Goal: Complete application form

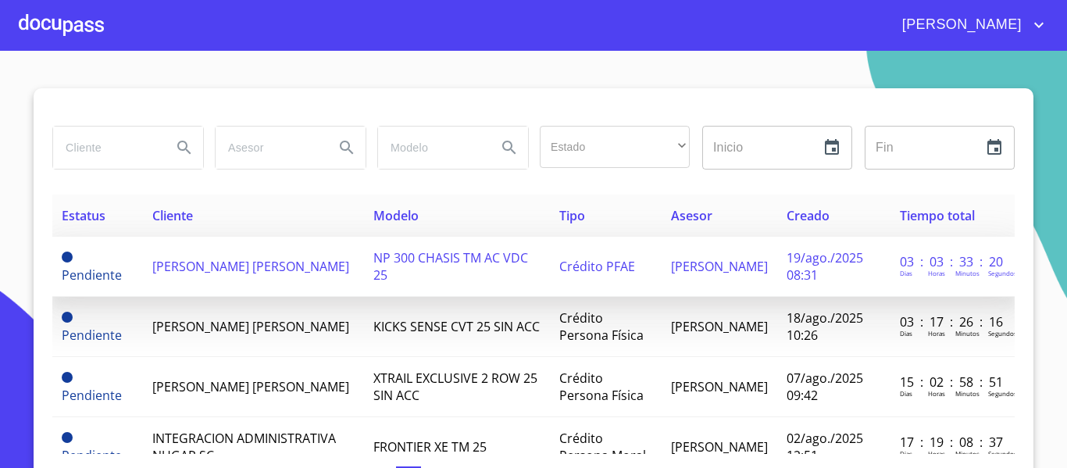
click at [219, 272] on span "[PERSON_NAME] [PERSON_NAME]" at bounding box center [250, 266] width 197 height 17
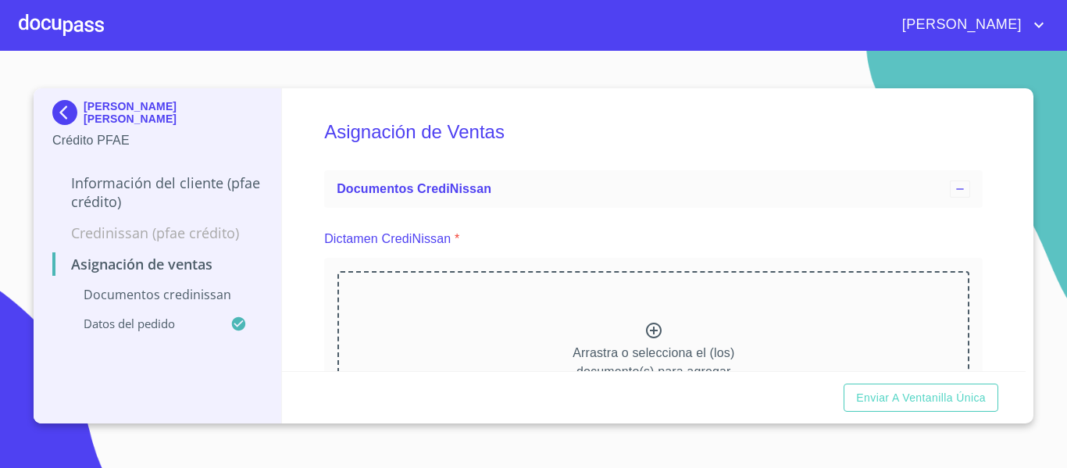
click at [62, 27] on div at bounding box center [61, 25] width 85 height 50
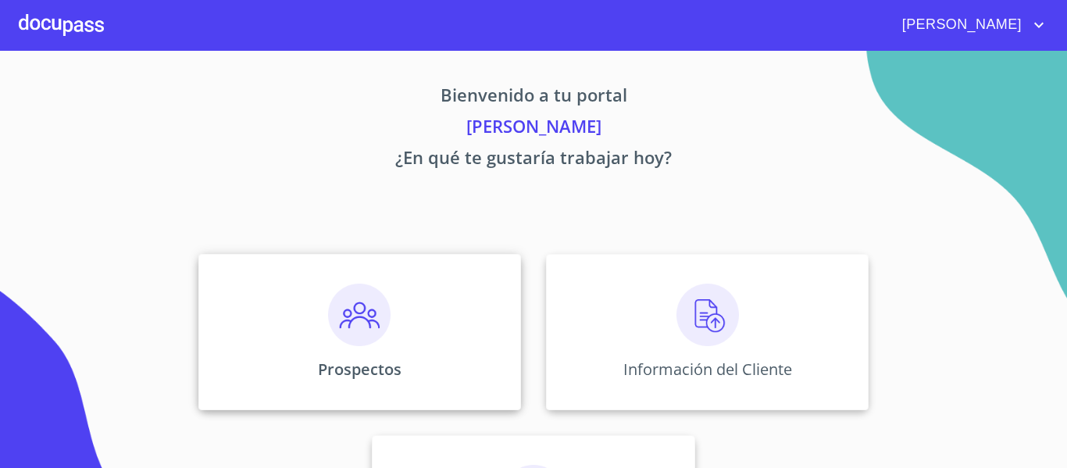
click at [436, 338] on div "Prospectos" at bounding box center [359, 332] width 323 height 156
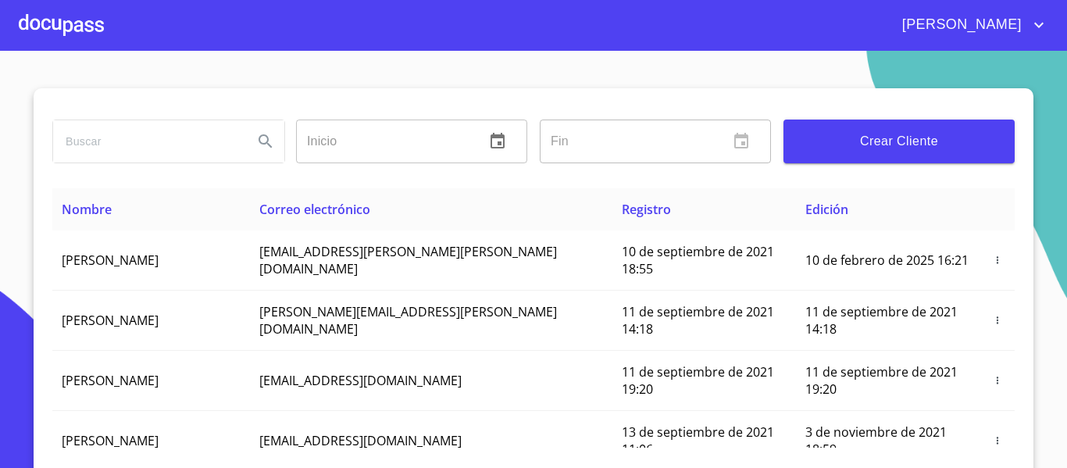
click at [145, 134] on input "search" at bounding box center [146, 141] width 187 height 42
type input "[PERSON_NAME]"
click at [249, 138] on button "Search" at bounding box center [265, 141] width 37 height 37
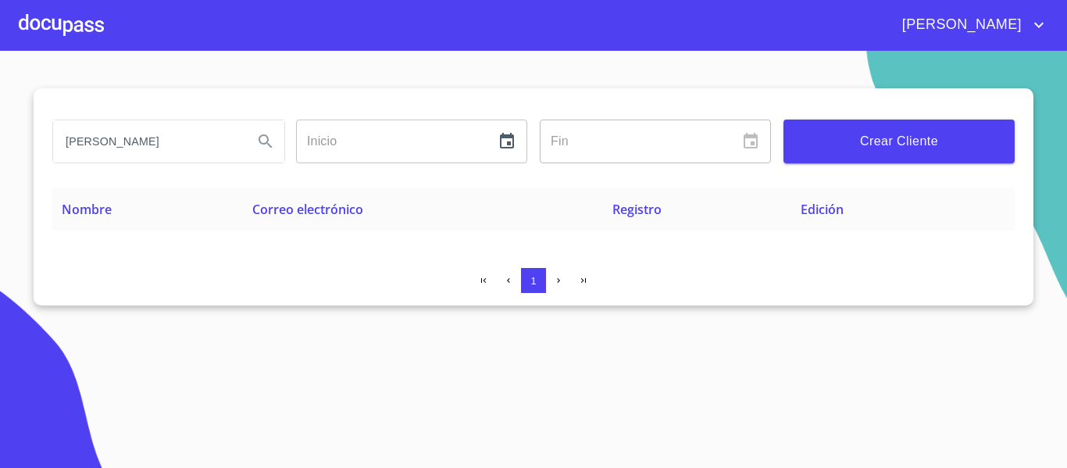
click at [869, 138] on span "Crear Cliente" at bounding box center [899, 141] width 206 height 22
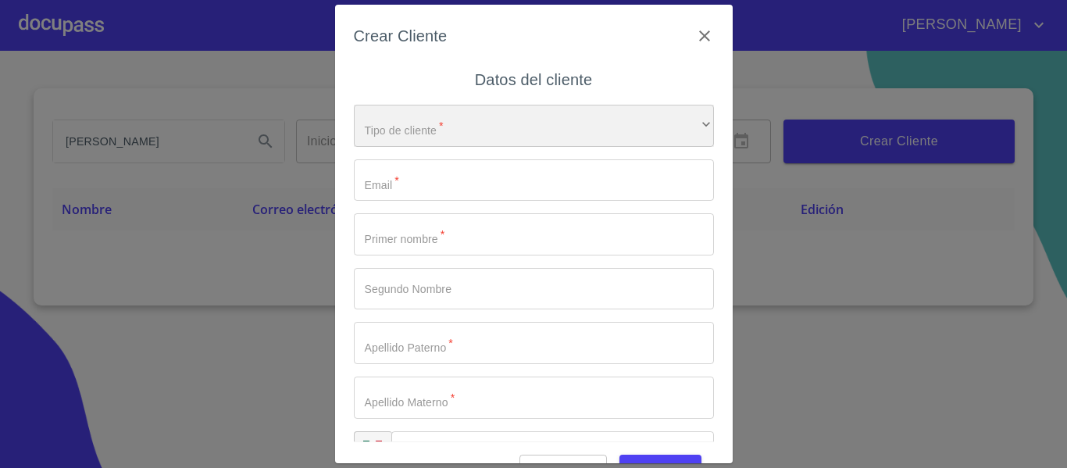
click at [533, 120] on div "​" at bounding box center [534, 126] width 360 height 42
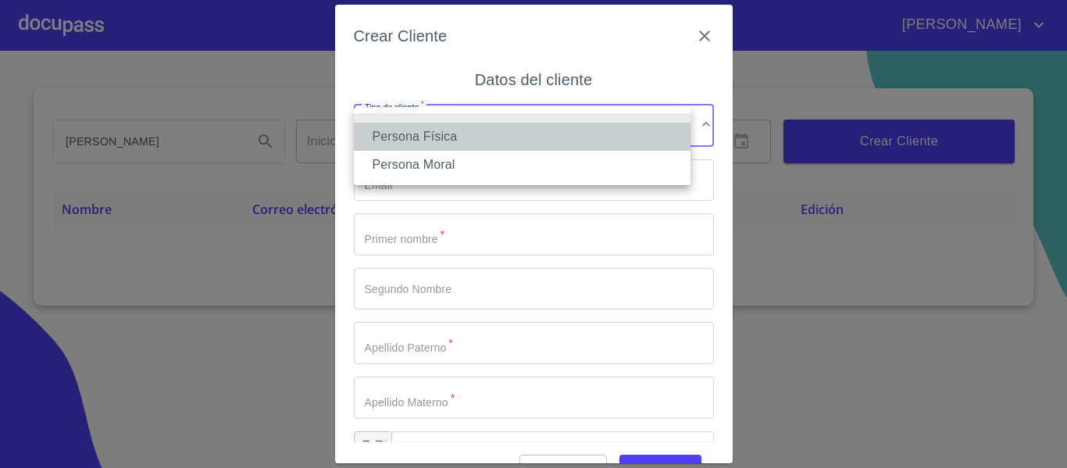
click at [394, 129] on li "Persona Física" at bounding box center [522, 137] width 337 height 28
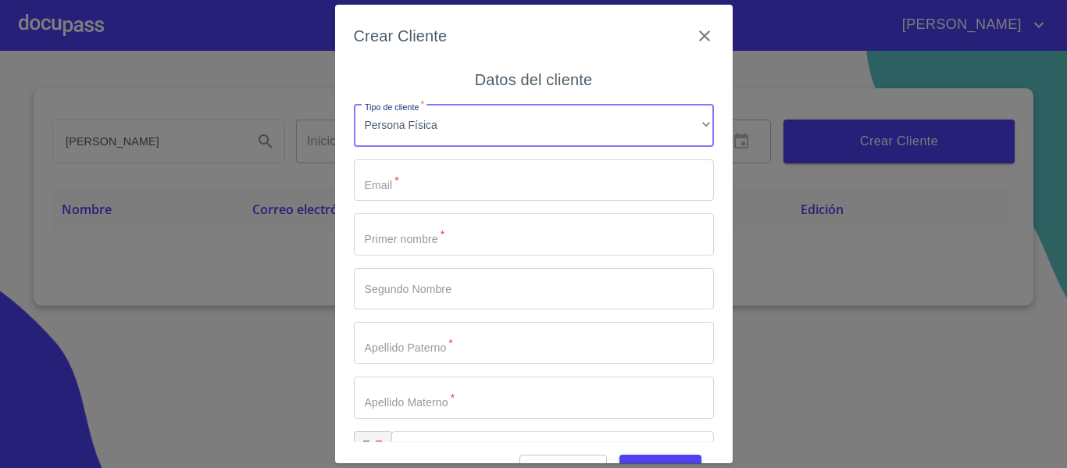
click at [401, 178] on input "Tipo de cliente   *" at bounding box center [534, 180] width 360 height 42
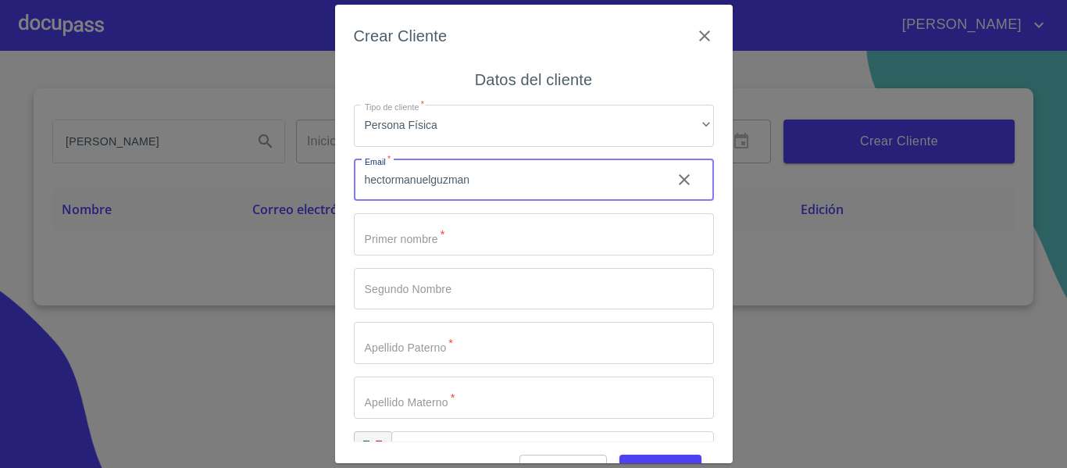
click at [430, 180] on input "hectormanuelguzman" at bounding box center [506, 180] width 305 height 42
type input "[EMAIL_ADDRESS][DOMAIN_NAME]"
click at [437, 243] on input "Tipo de cliente   *" at bounding box center [534, 234] width 360 height 42
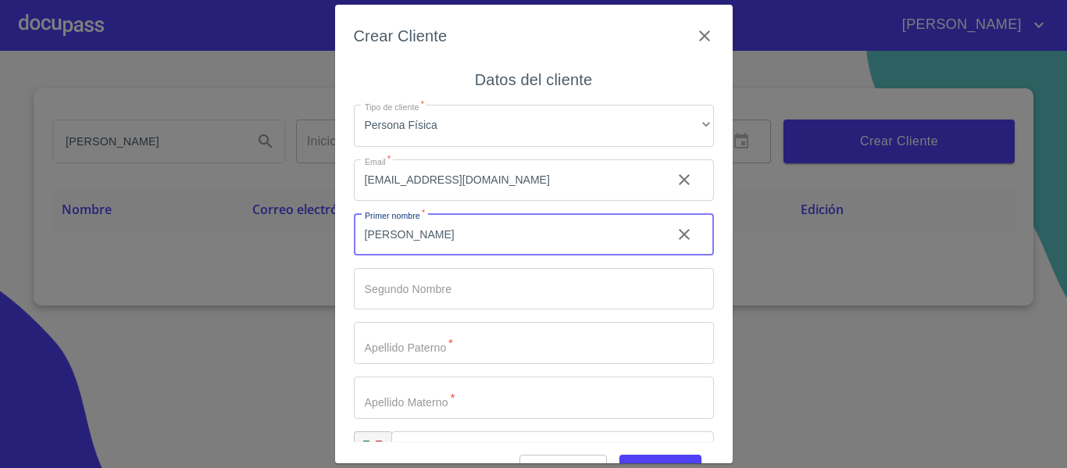
type input "[PERSON_NAME]"
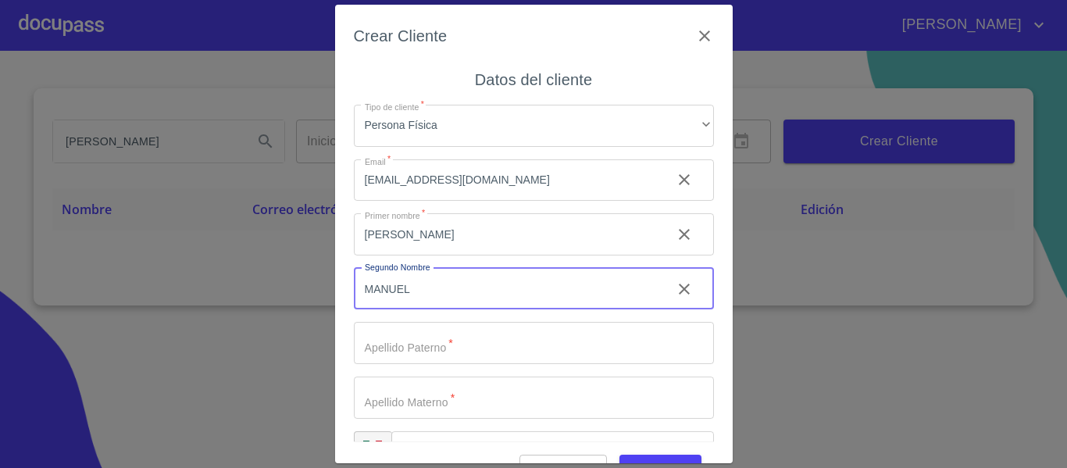
type input "MANUEL"
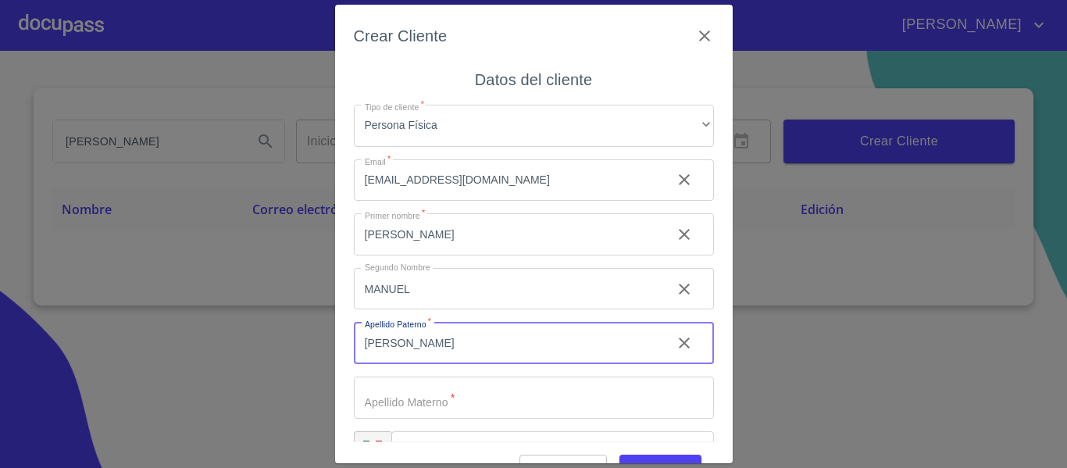
type input "[PERSON_NAME]"
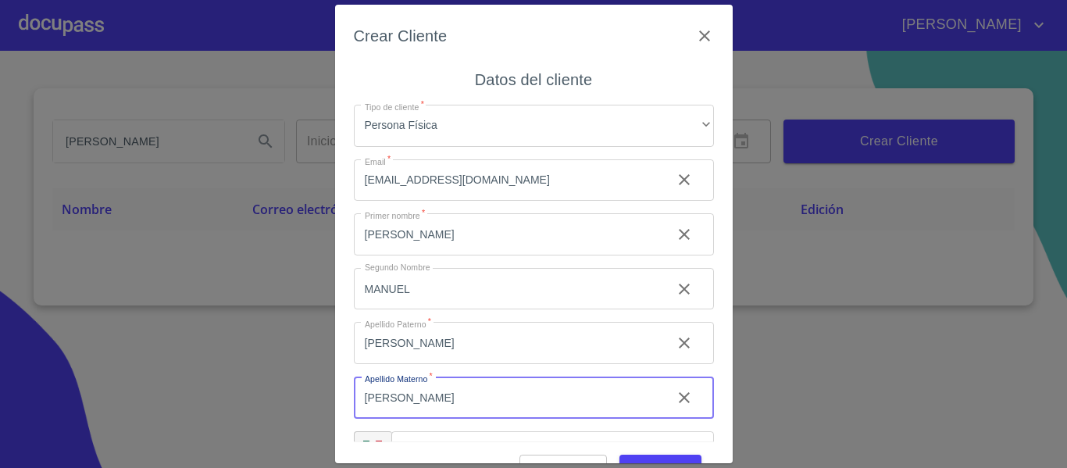
type input "[PERSON_NAME]"
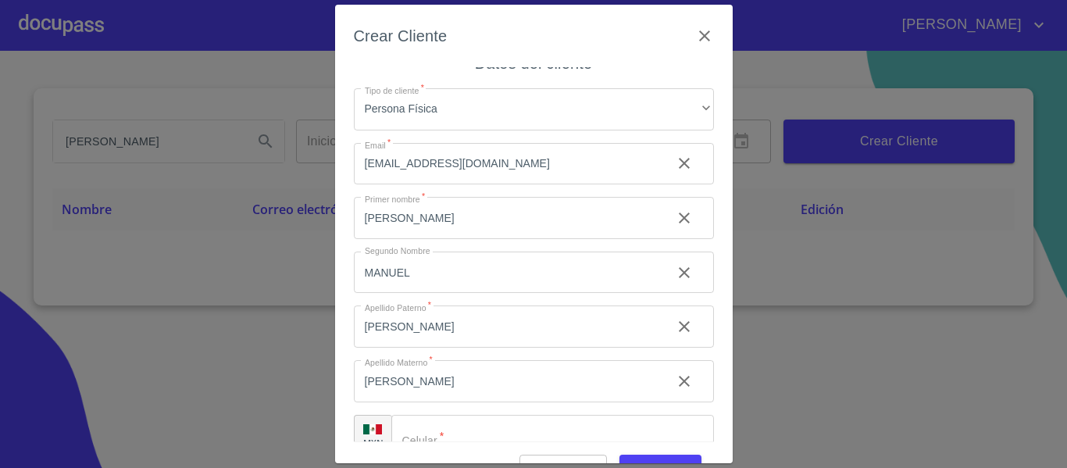
scroll to position [31, 0]
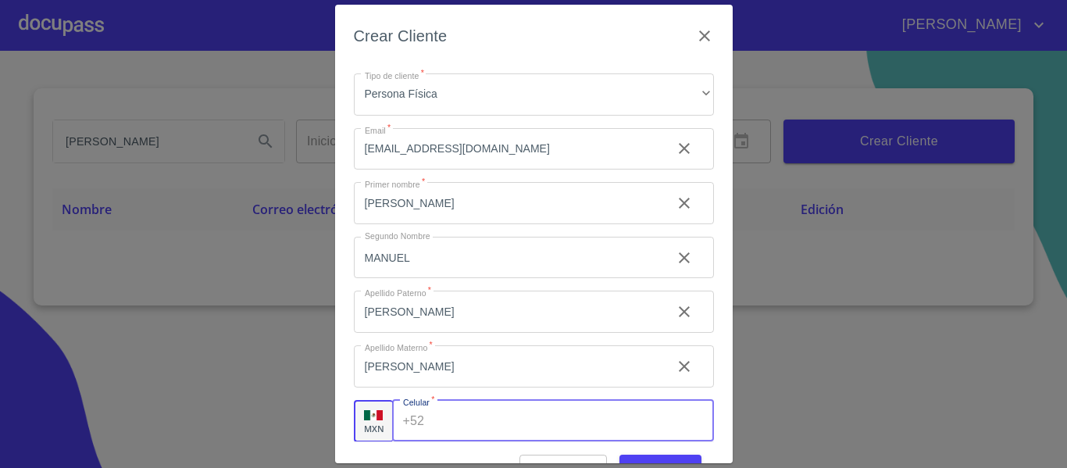
click at [487, 435] on input "Tipo de cliente   *" at bounding box center [571, 421] width 283 height 42
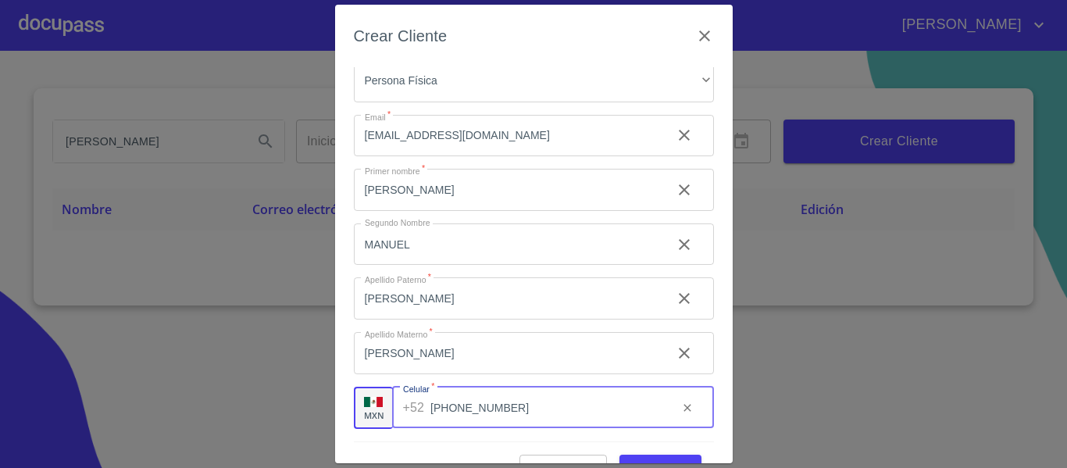
type input "[PHONE_NUMBER]"
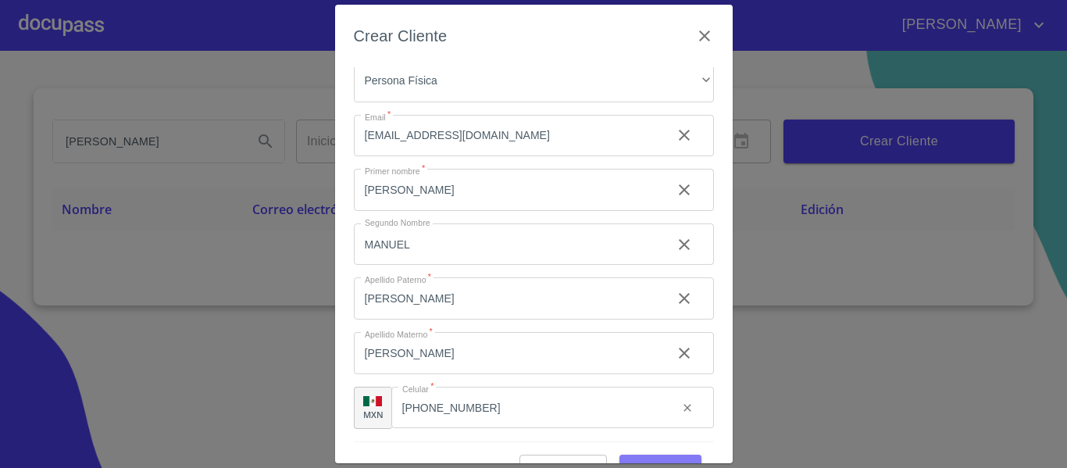
click at [656, 456] on button "Guardar" at bounding box center [660, 469] width 82 height 29
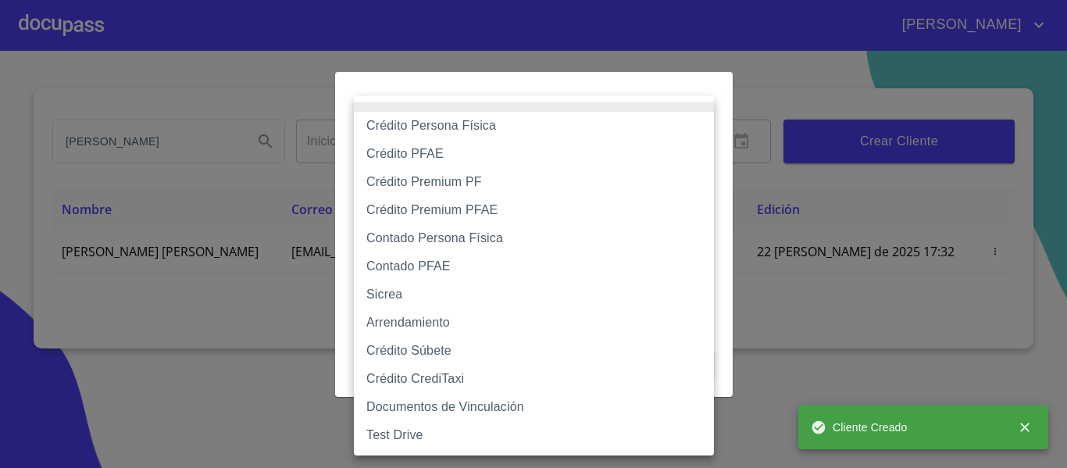
click at [479, 151] on body "[PERSON_NAME] [PERSON_NAME] Inicio ​ Fin ​ Crear Cliente Nombre Correo electrón…" at bounding box center [533, 234] width 1067 height 468
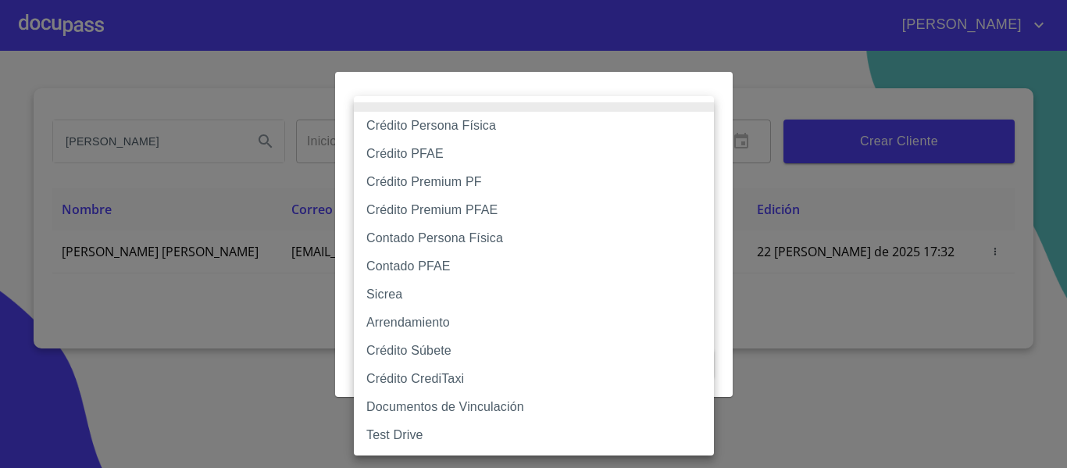
click at [431, 266] on li "Contado PFAE" at bounding box center [534, 266] width 360 height 28
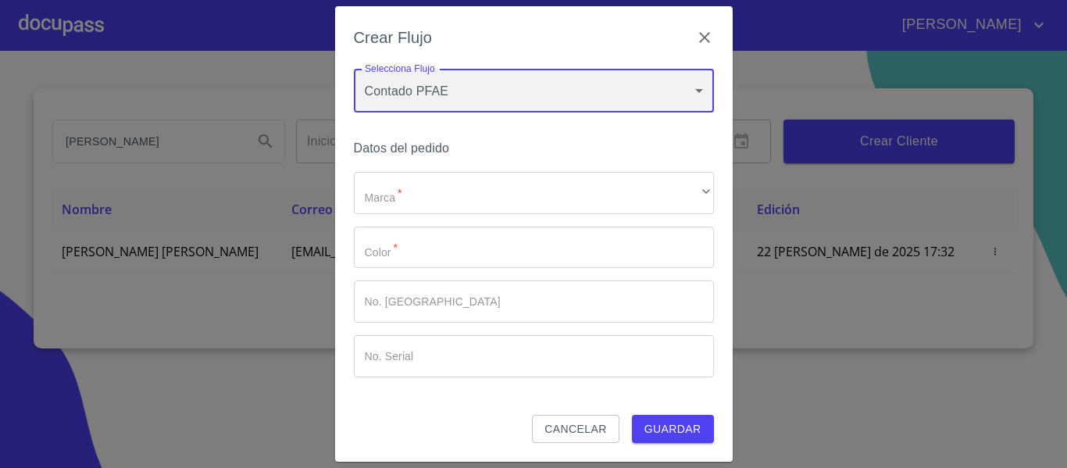
type input "60bfa0300d9865ccc24b067f"
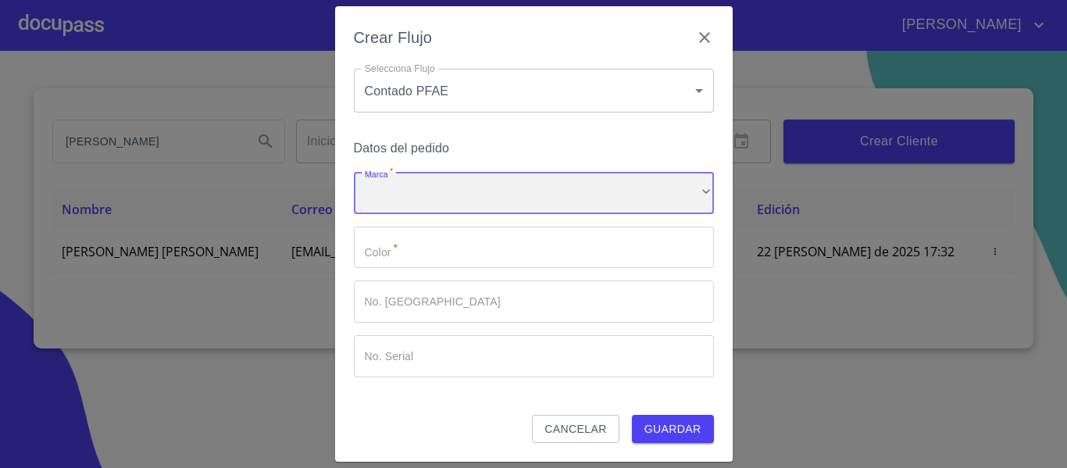
click at [429, 191] on div "​" at bounding box center [534, 193] width 360 height 42
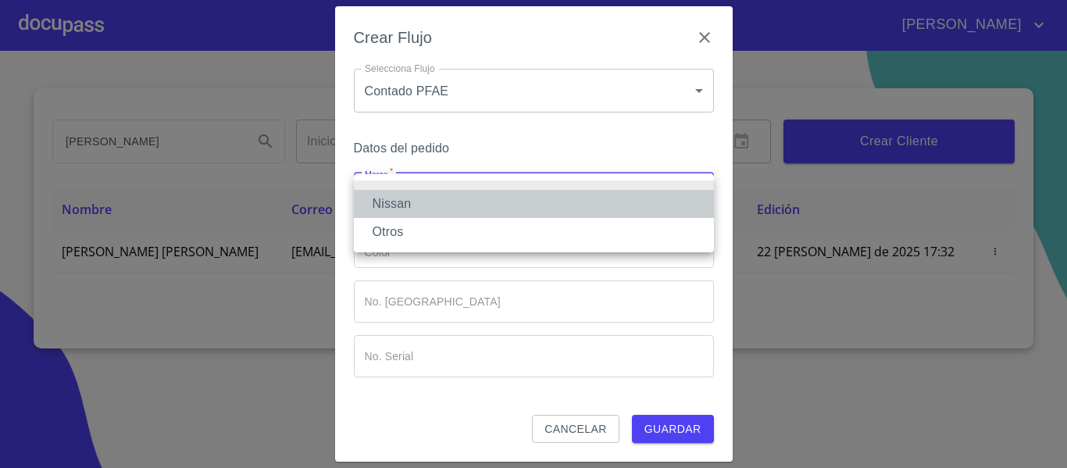
drag, startPoint x: 424, startPoint y: 201, endPoint x: 420, endPoint y: 232, distance: 31.5
click at [423, 201] on li "Nissan" at bounding box center [534, 204] width 360 height 28
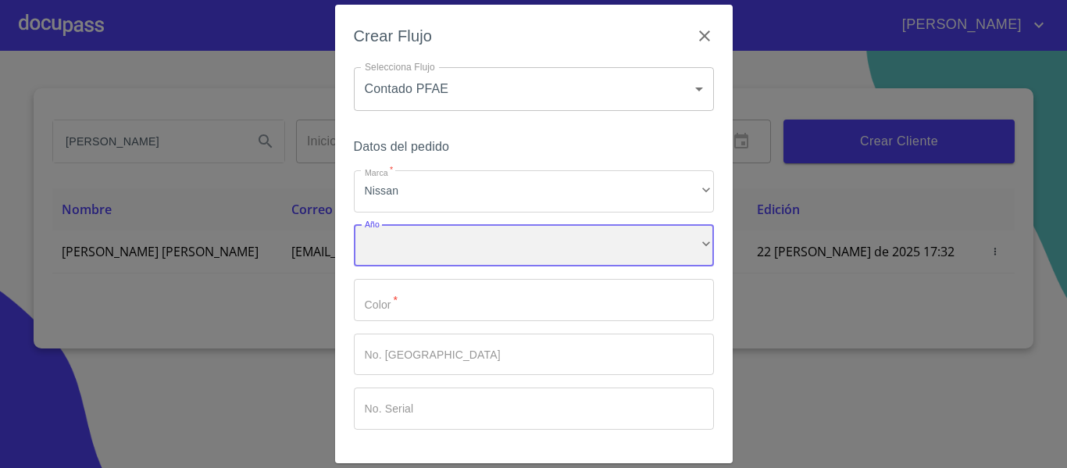
click at [419, 239] on div "​" at bounding box center [534, 246] width 360 height 42
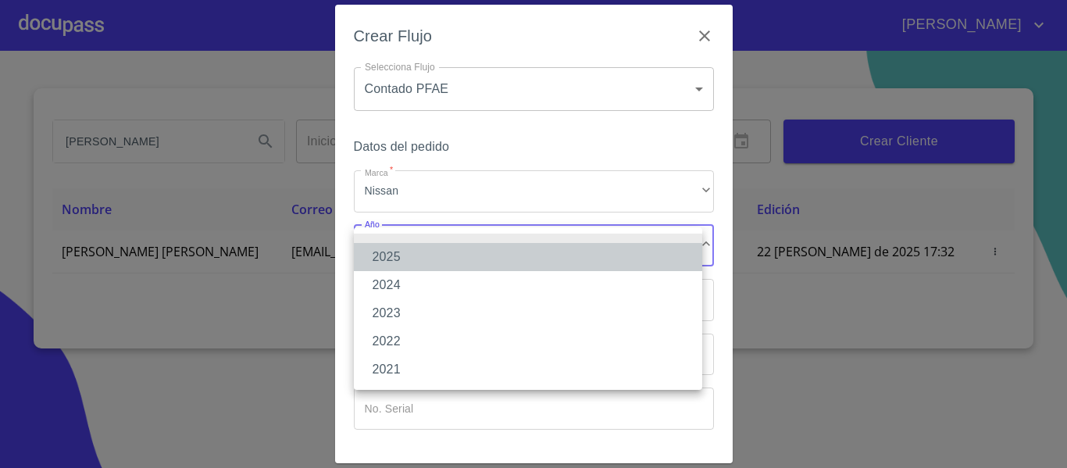
click at [395, 259] on li "2025" at bounding box center [528, 257] width 348 height 28
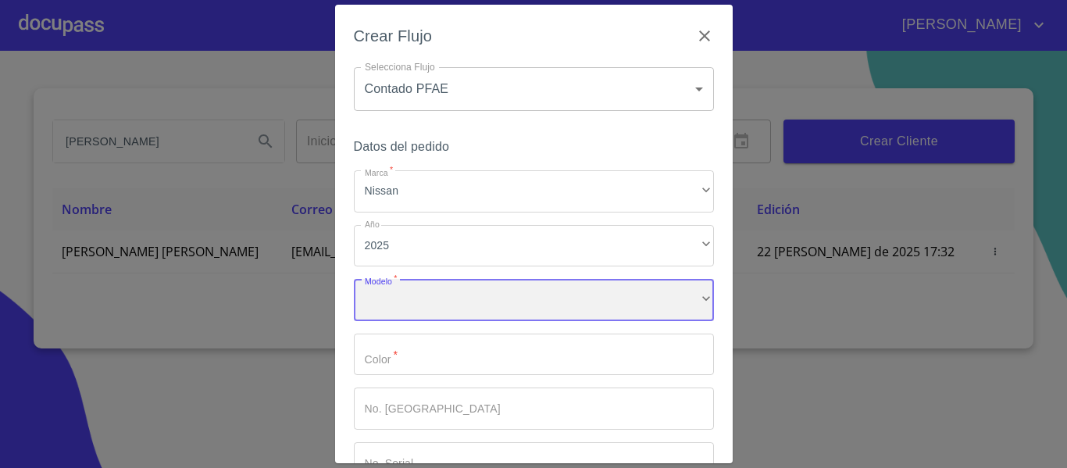
click at [402, 293] on div "​" at bounding box center [534, 300] width 360 height 42
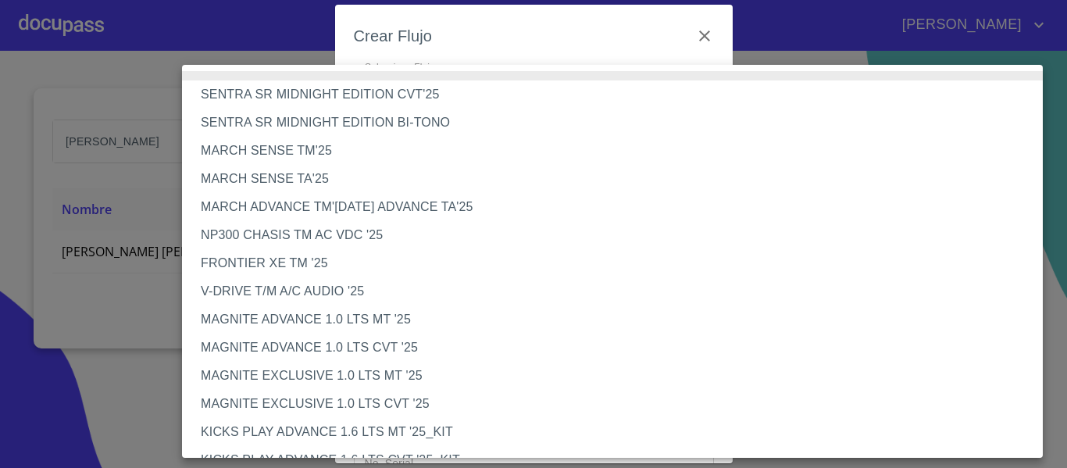
click at [298, 296] on li "V-DRIVE T/M A/C AUDIO '25" at bounding box center [618, 291] width 872 height 28
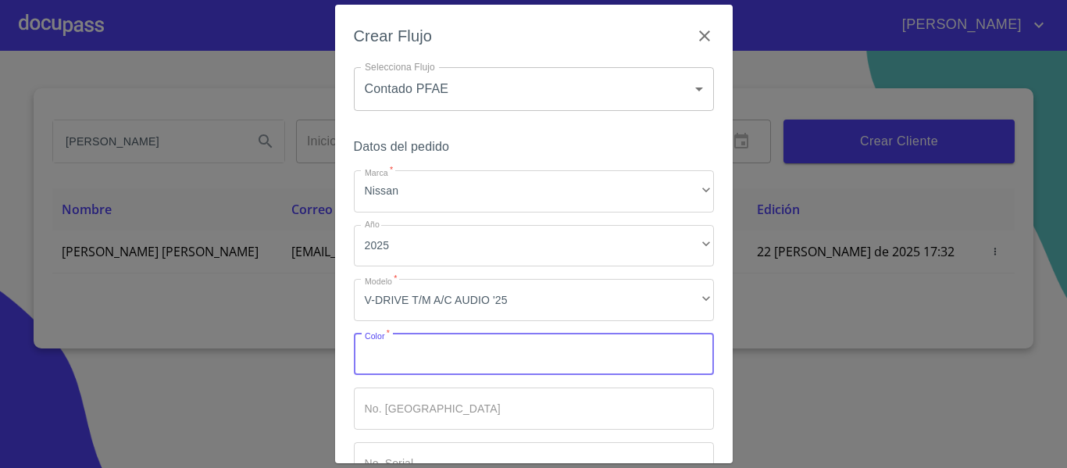
click at [410, 349] on input "Marca   *" at bounding box center [534, 355] width 360 height 42
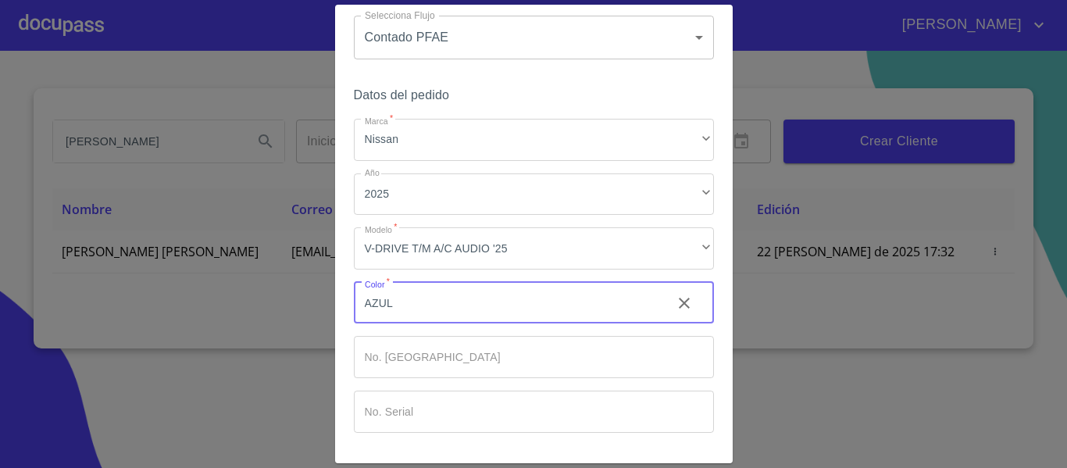
scroll to position [105, 0]
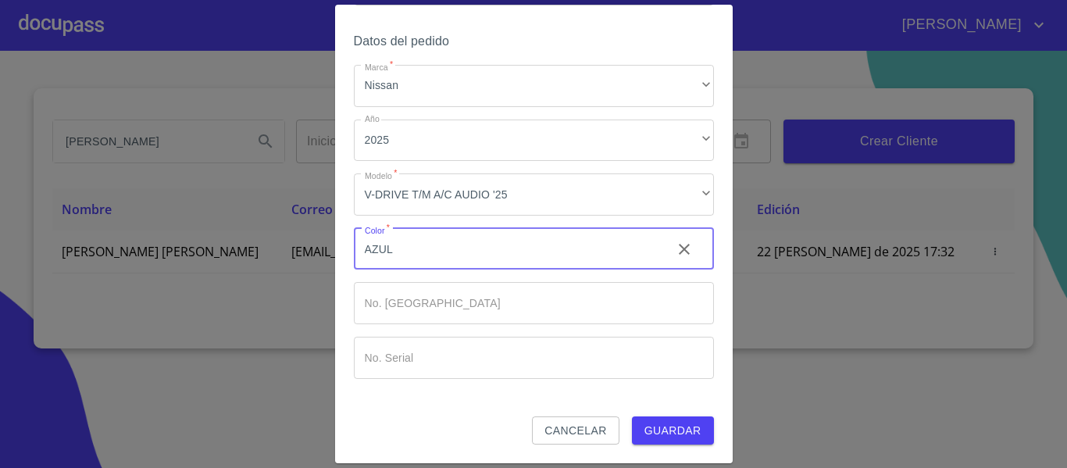
type input "AZUL"
click at [651, 434] on span "Guardar" at bounding box center [672, 431] width 57 height 20
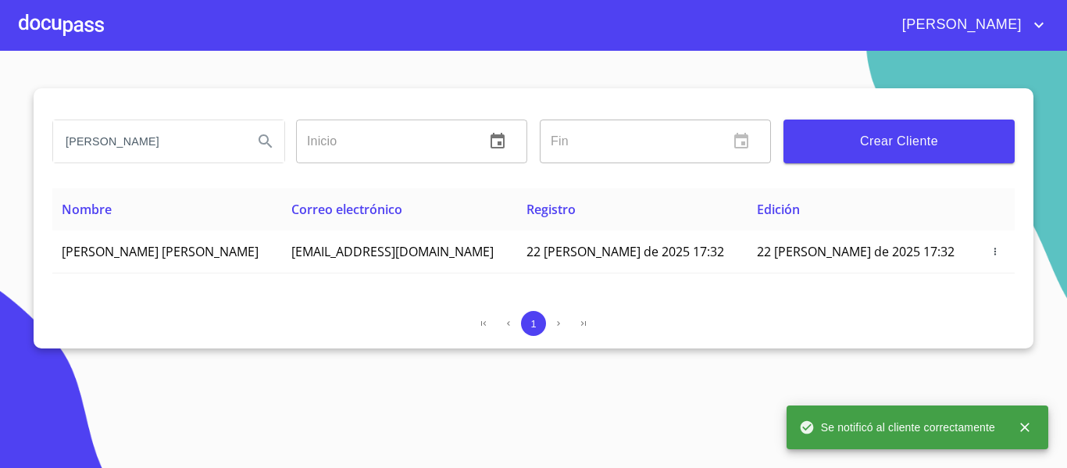
click at [68, 33] on div at bounding box center [61, 25] width 85 height 50
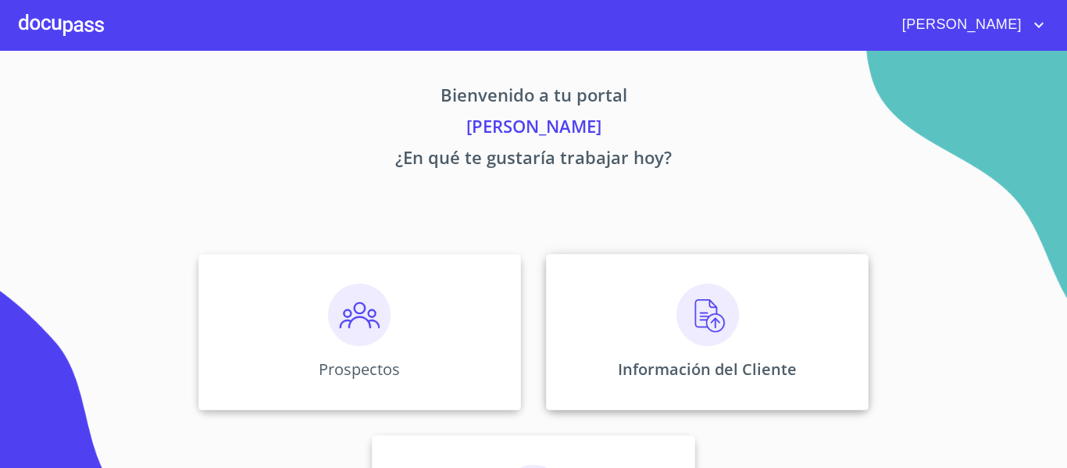
click at [647, 373] on p "Información del Cliente" at bounding box center [707, 369] width 179 height 21
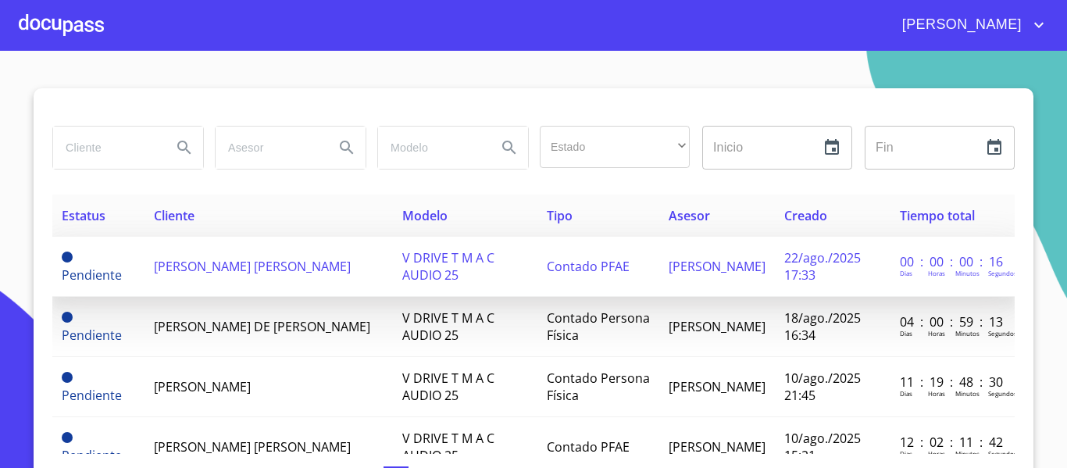
click at [229, 266] on span "[PERSON_NAME] [PERSON_NAME]" at bounding box center [252, 266] width 197 height 17
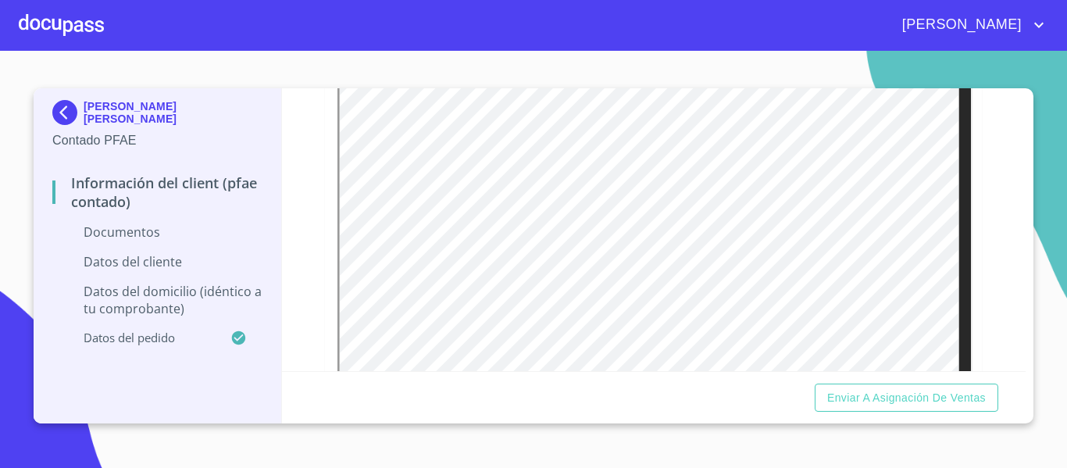
scroll to position [156, 0]
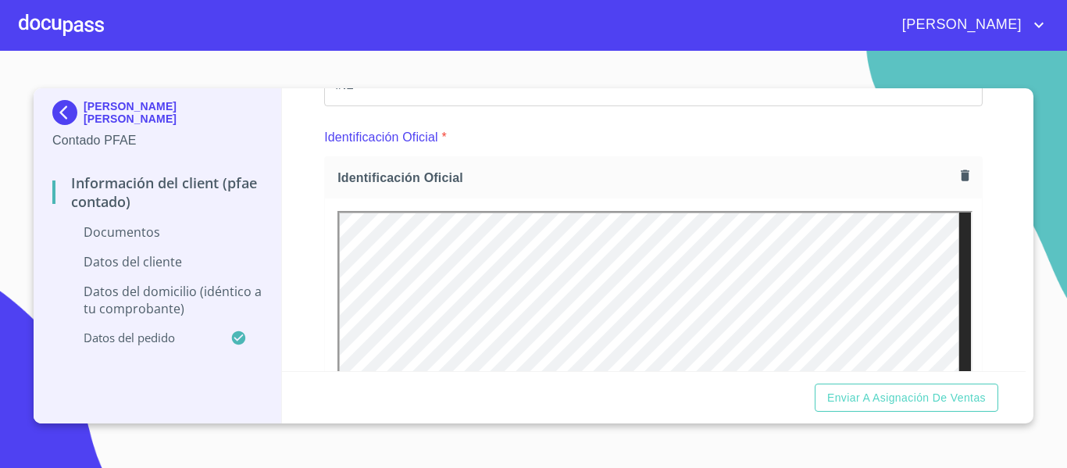
click at [958, 177] on icon "button" at bounding box center [965, 175] width 15 height 15
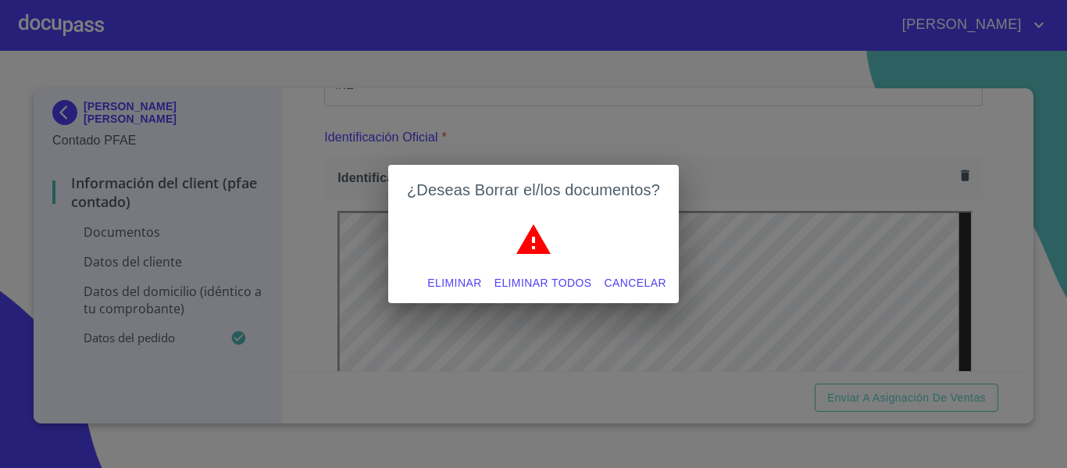
click at [455, 286] on span "Eliminar" at bounding box center [454, 283] width 54 height 20
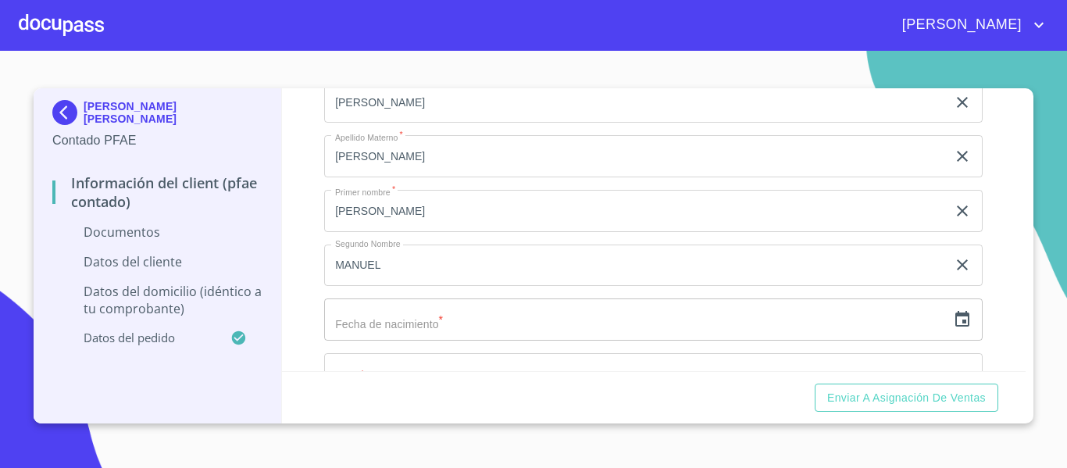
scroll to position [2318, 0]
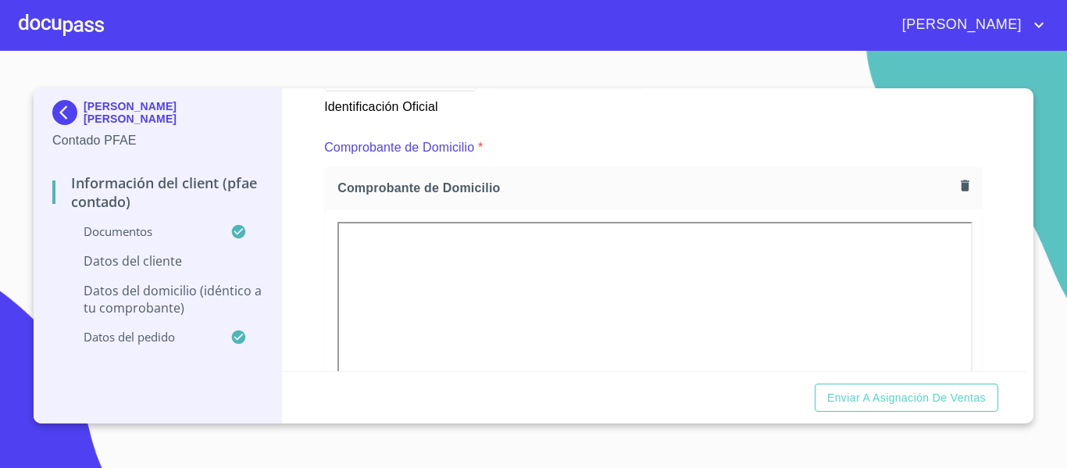
scroll to position [802, 0]
click at [958, 184] on icon "button" at bounding box center [965, 183] width 15 height 15
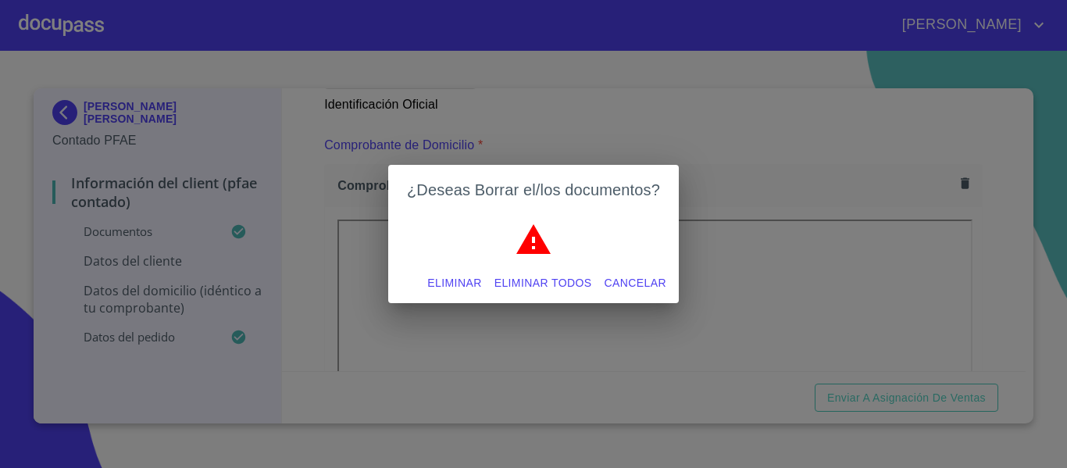
click at [446, 284] on span "Eliminar" at bounding box center [454, 283] width 54 height 20
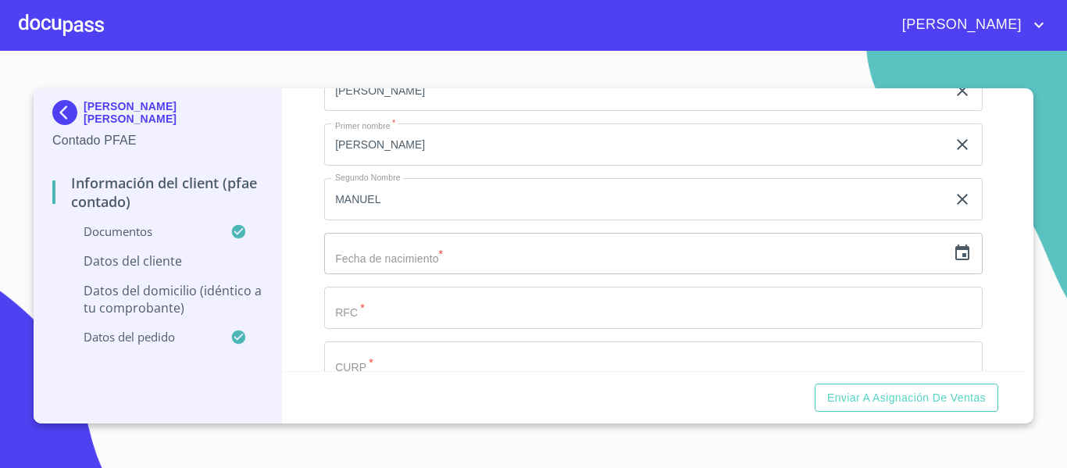
scroll to position [2989, 0]
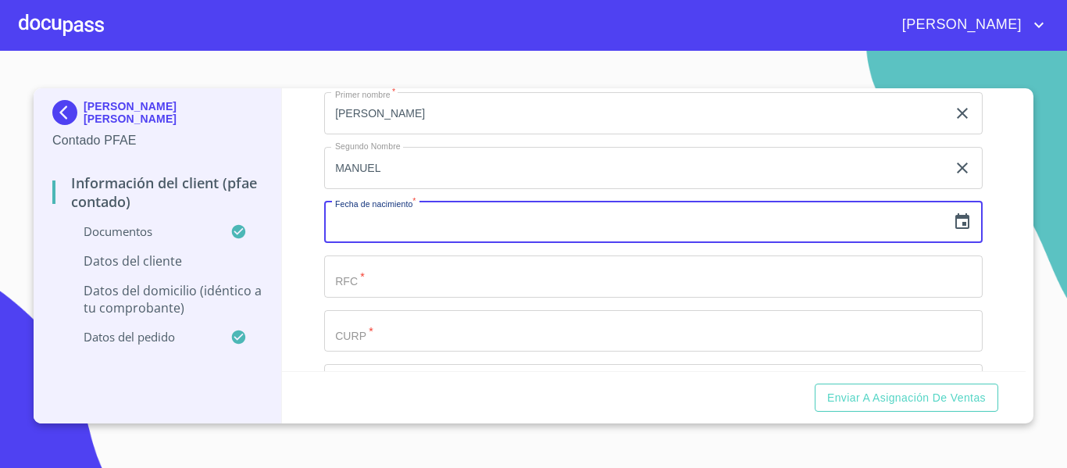
click at [370, 244] on input "text" at bounding box center [635, 223] width 623 height 42
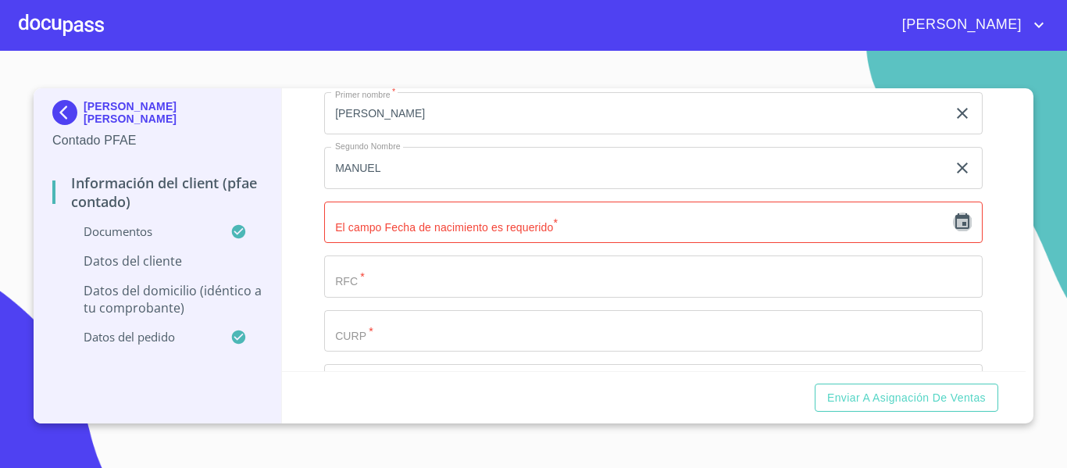
click at [955, 229] on icon "button" at bounding box center [962, 221] width 14 height 16
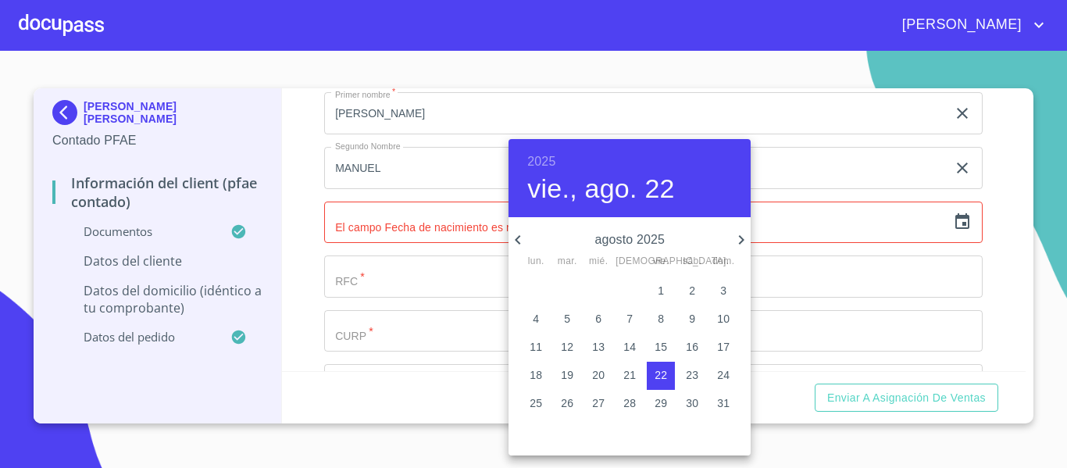
click at [533, 159] on h6 "2025" at bounding box center [541, 162] width 28 height 22
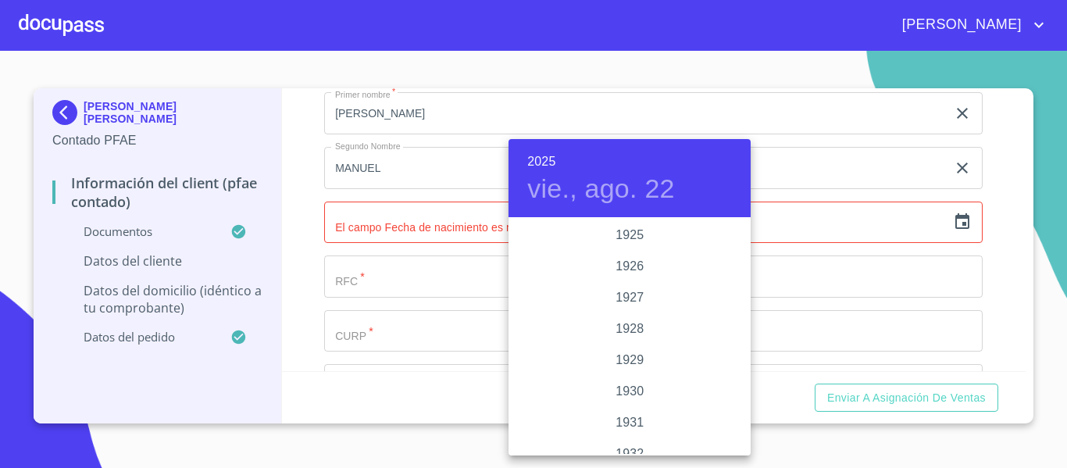
scroll to position [3031, 0]
click at [659, 302] on div "2024" at bounding box center [630, 297] width 242 height 31
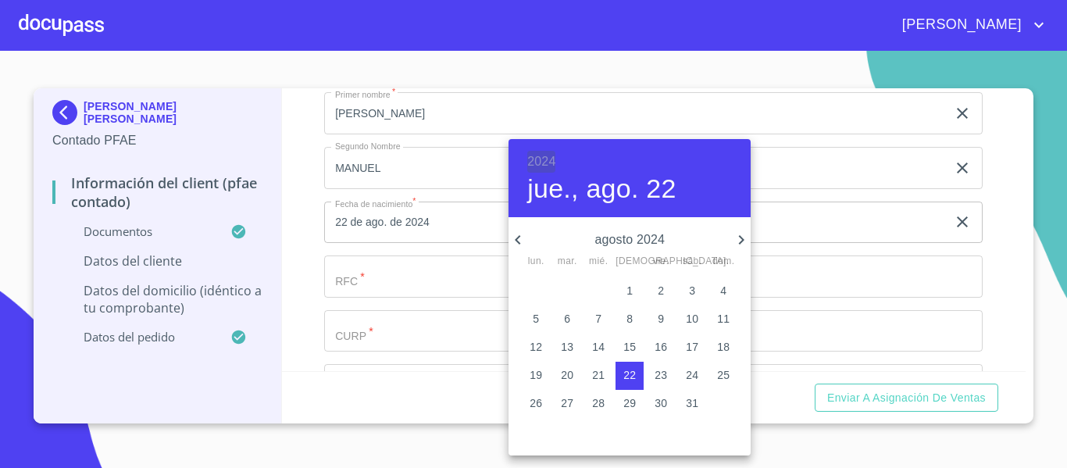
click at [544, 159] on h6 "2024" at bounding box center [541, 162] width 28 height 22
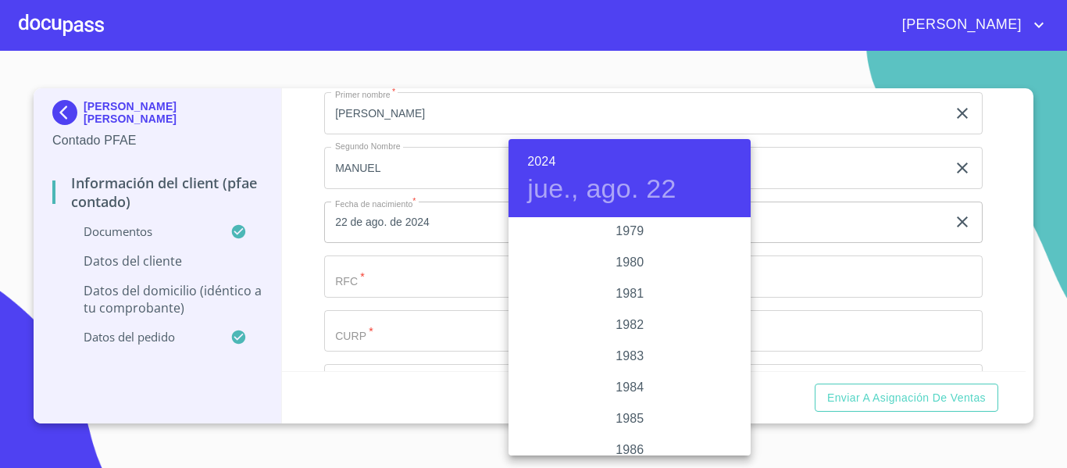
scroll to position [1515, 0]
click at [605, 395] on div "1979" at bounding box center [630, 406] width 242 height 31
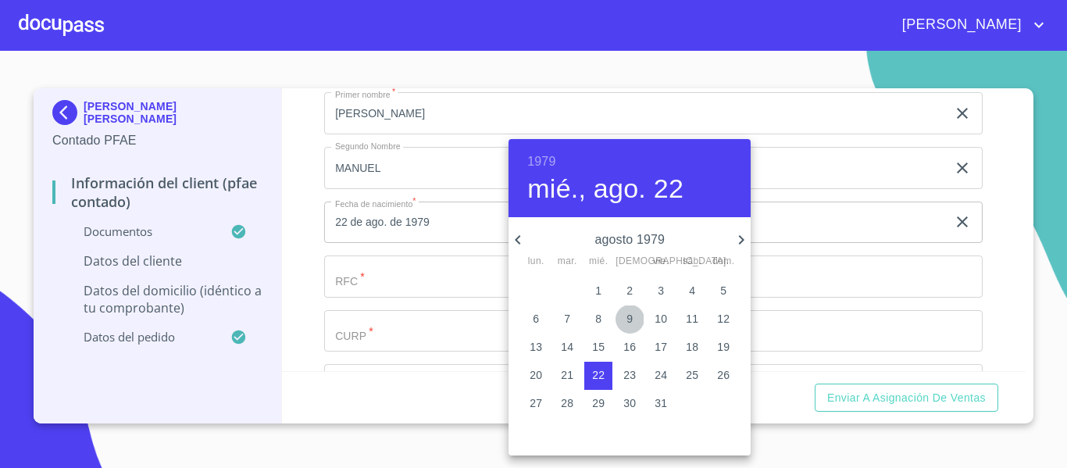
click at [629, 320] on p "9" at bounding box center [629, 319] width 6 height 16
click at [519, 234] on icon "button" at bounding box center [518, 239] width 19 height 19
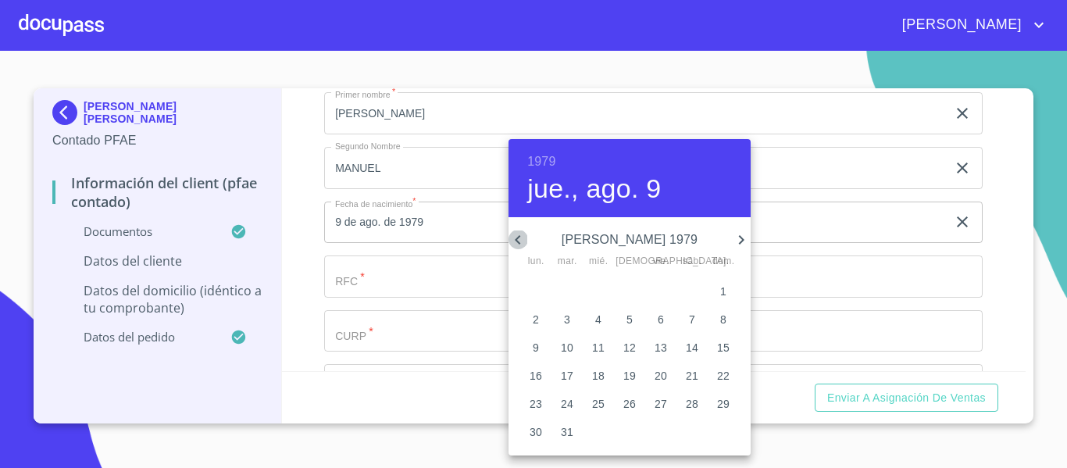
click at [519, 234] on icon "button" at bounding box center [518, 239] width 19 height 19
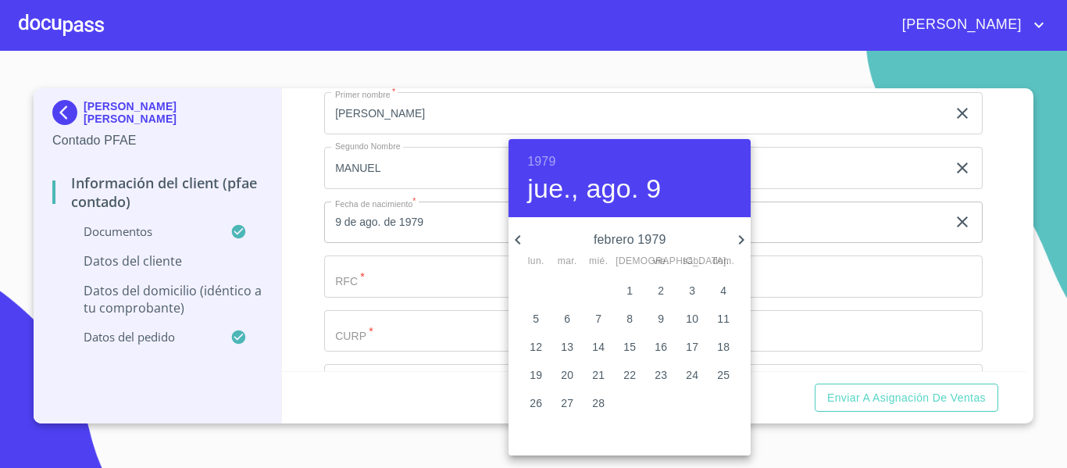
click at [519, 234] on icon "button" at bounding box center [518, 239] width 19 height 19
click at [569, 323] on p "9" at bounding box center [567, 319] width 6 height 16
type input "9 de ene. de 1979"
click at [291, 278] on div at bounding box center [533, 234] width 1067 height 468
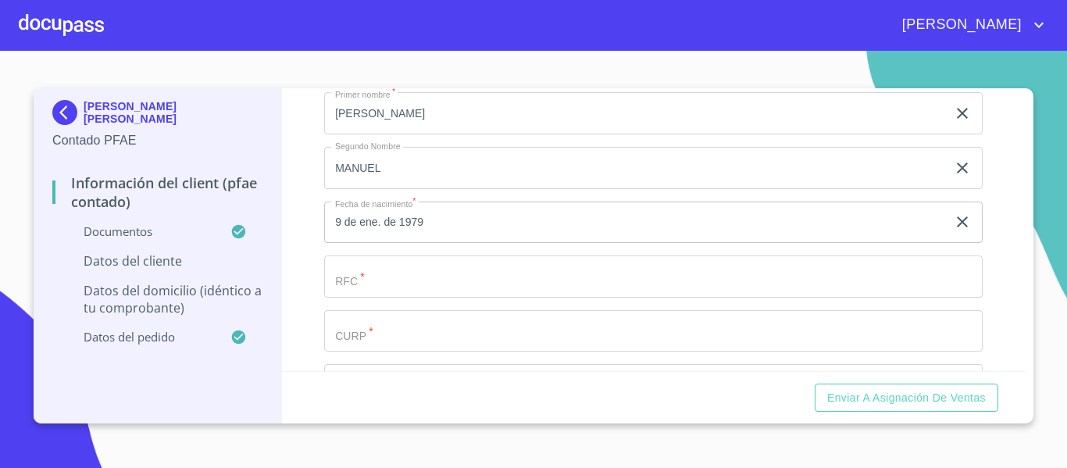
click at [393, 26] on input "Documento de identificación.   *" at bounding box center [635, 5] width 623 height 42
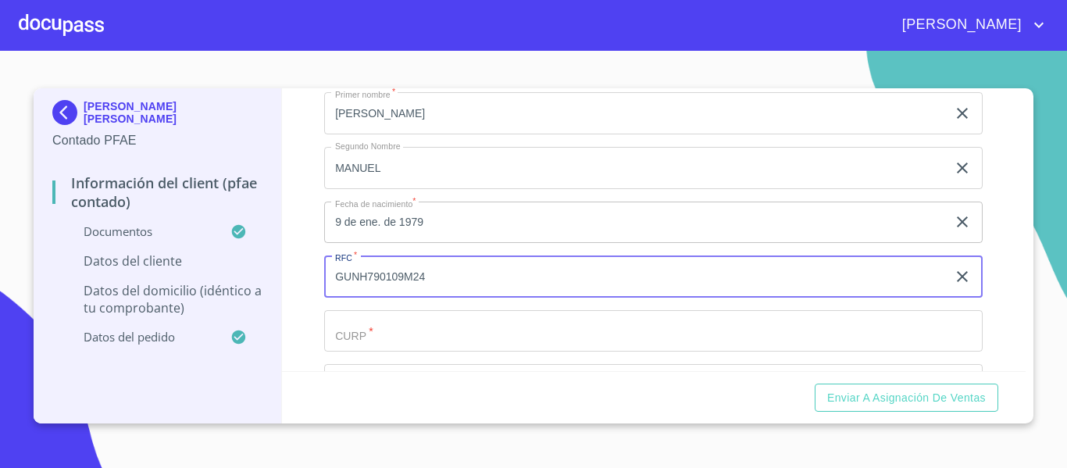
type input "GUNH790109M24"
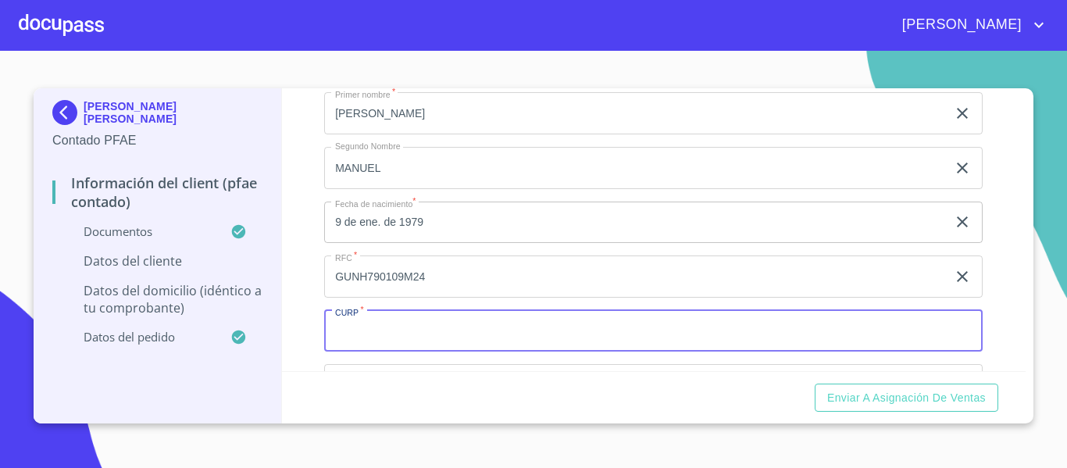
click at [466, 343] on input "Documento de identificación.   *" at bounding box center [653, 331] width 658 height 42
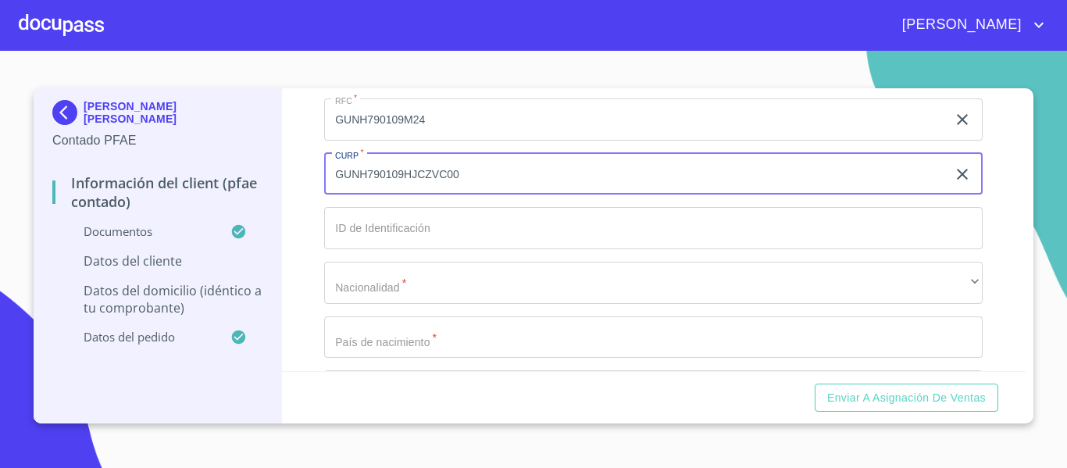
scroll to position [3146, 0]
type input "GUNH790109HJCZVC00"
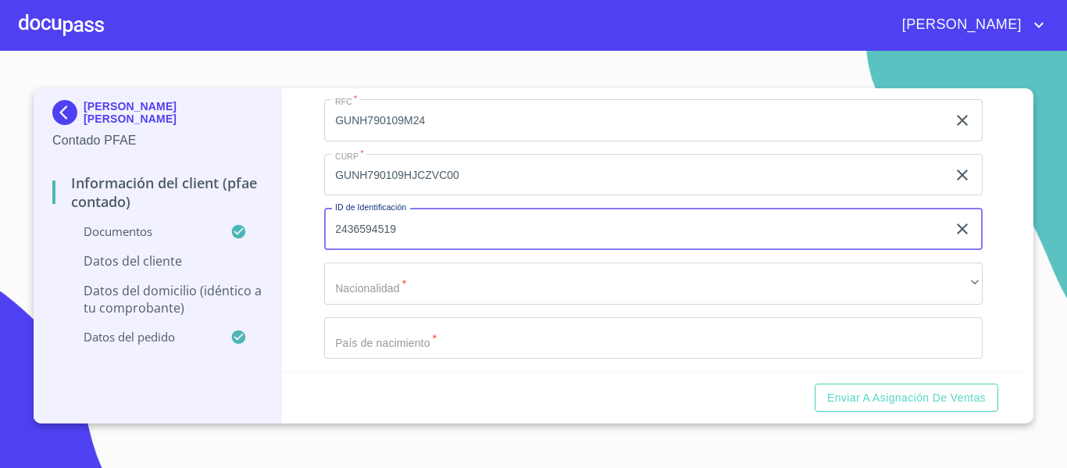
type input "2436594519"
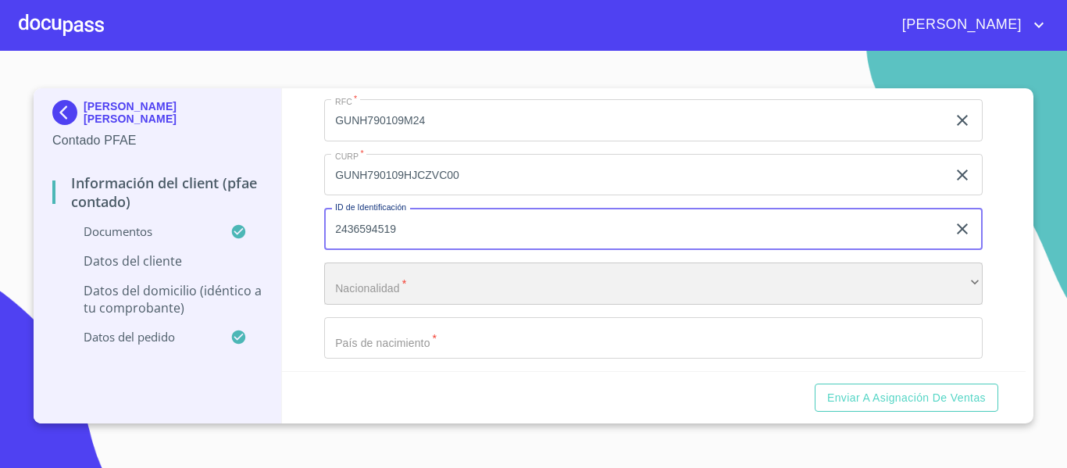
click at [416, 304] on div "​" at bounding box center [653, 283] width 658 height 42
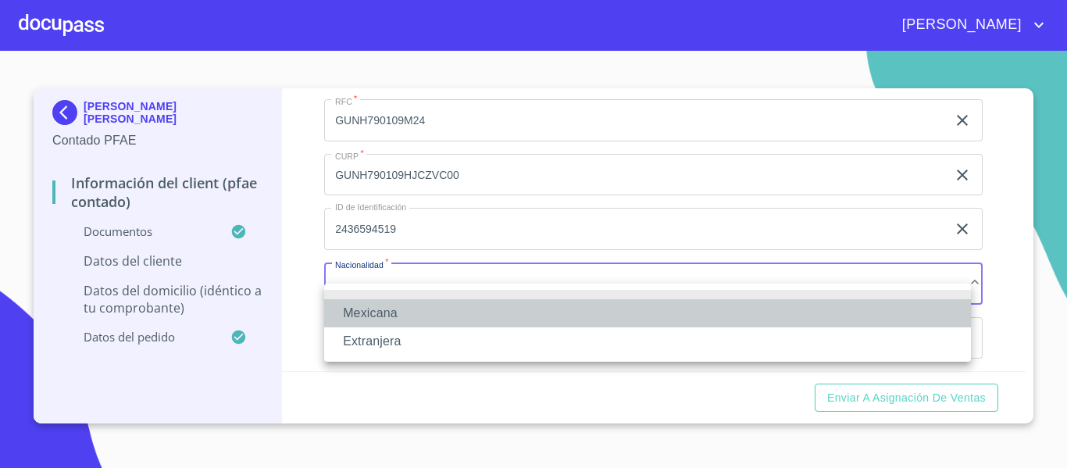
click at [376, 317] on li "Mexicana" at bounding box center [647, 313] width 647 height 28
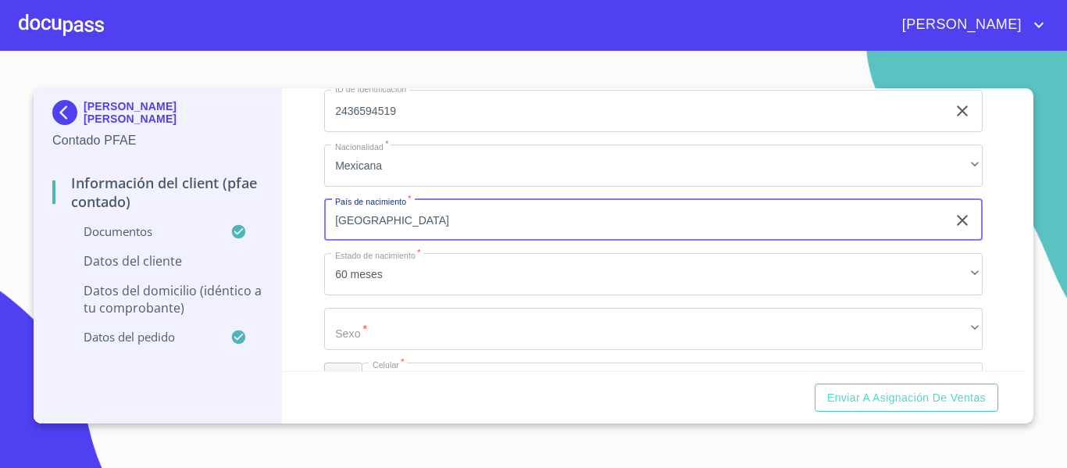
scroll to position [3271, 0]
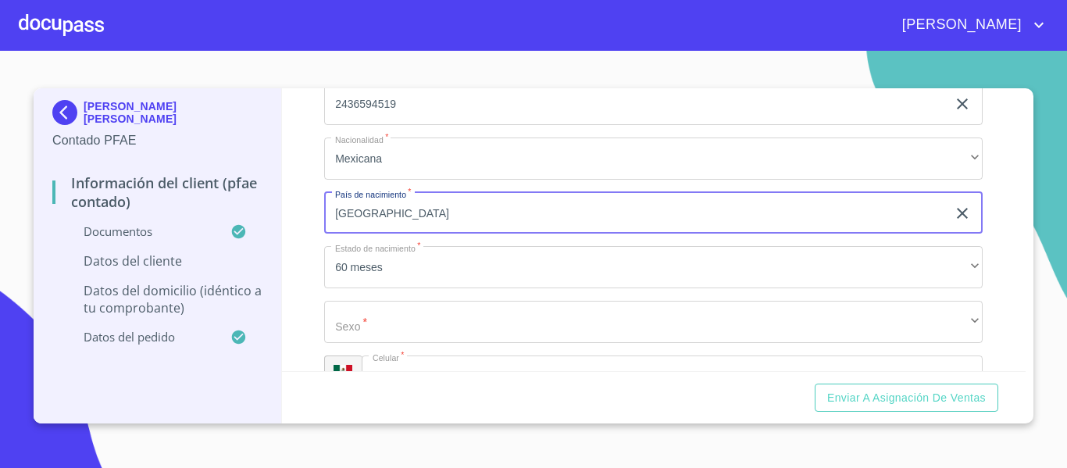
type input "[GEOGRAPHIC_DATA]"
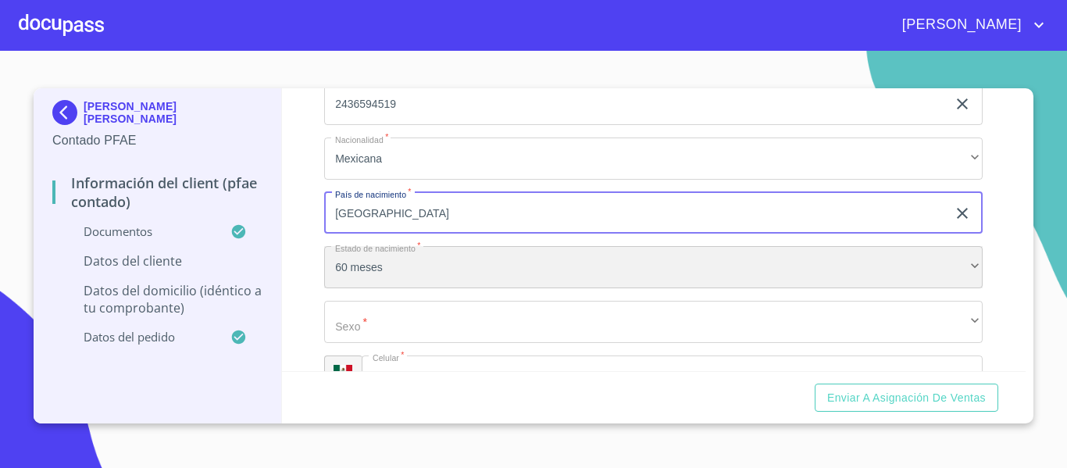
click at [397, 287] on div "60 meses" at bounding box center [653, 267] width 658 height 42
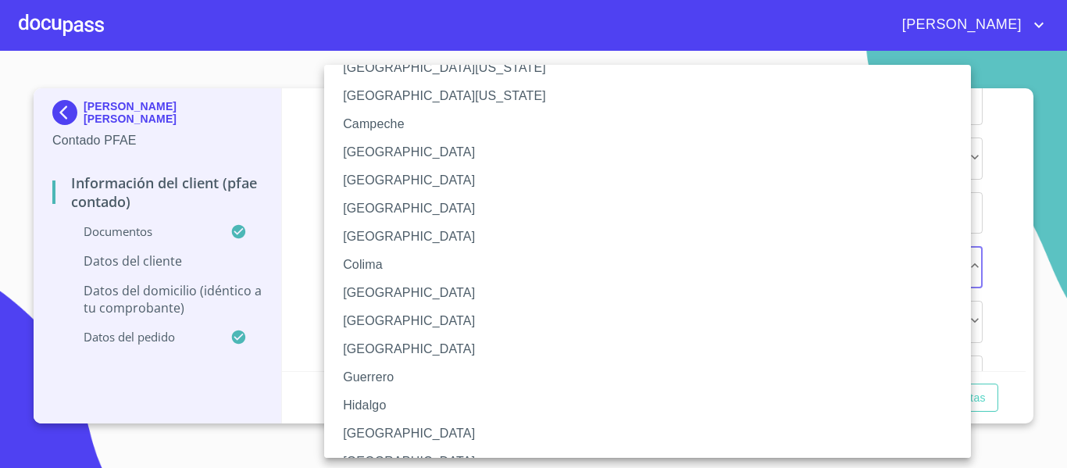
scroll to position [78, 0]
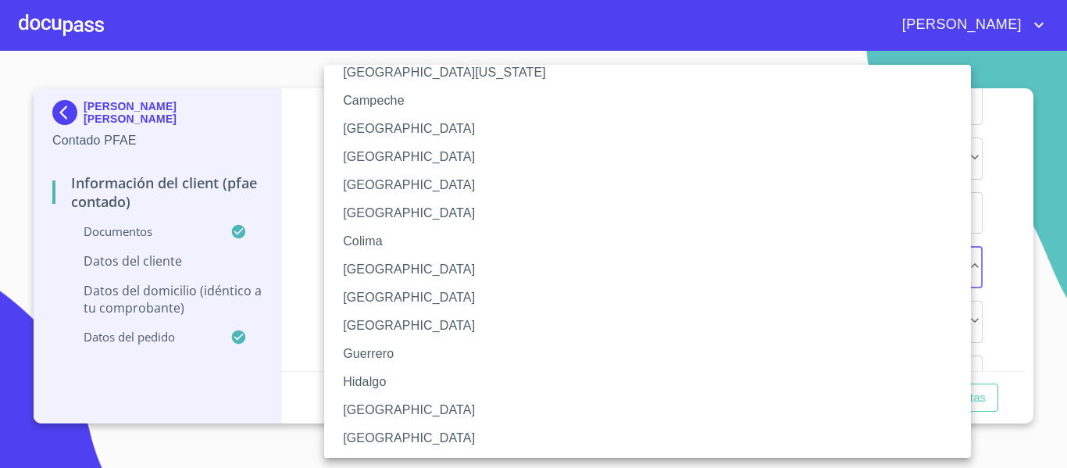
click at [378, 399] on li "[GEOGRAPHIC_DATA]" at bounding box center [653, 410] width 658 height 28
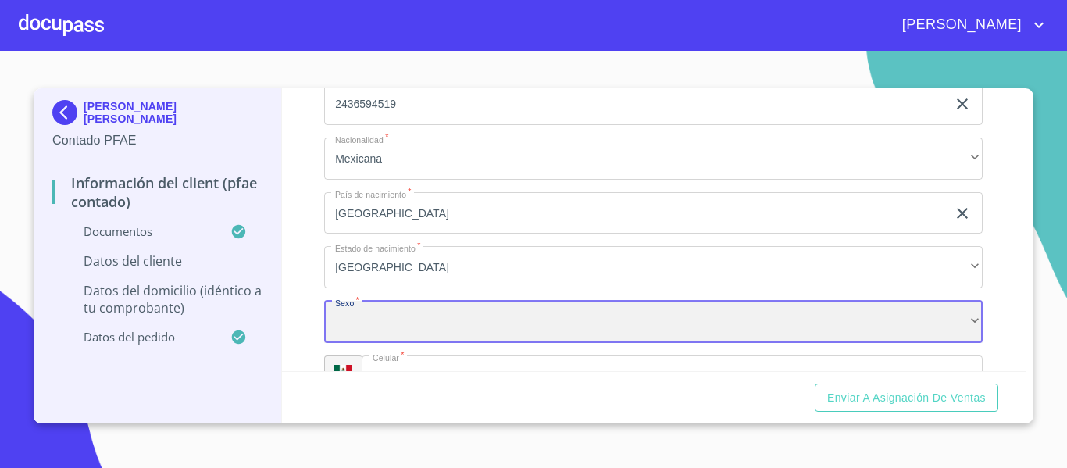
click at [412, 330] on div "​" at bounding box center [653, 322] width 658 height 42
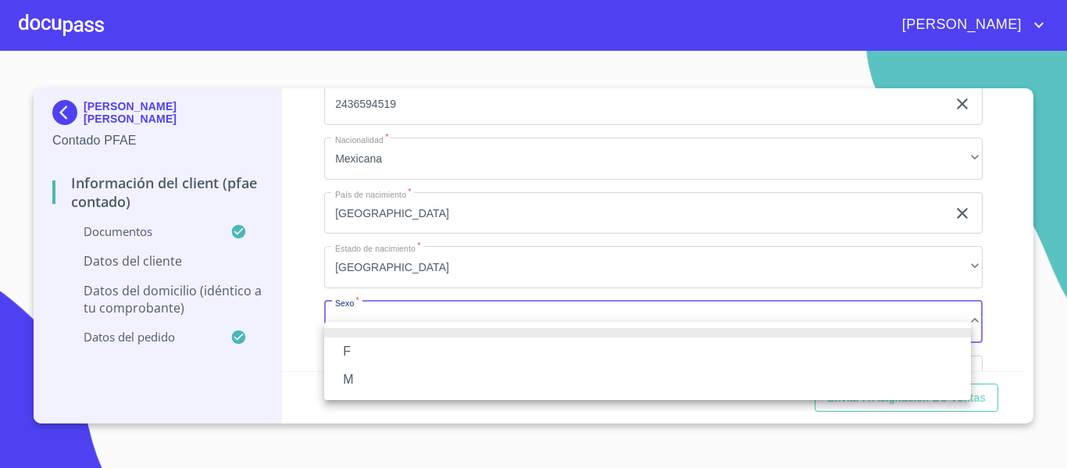
click at [344, 384] on li "M" at bounding box center [647, 380] width 647 height 28
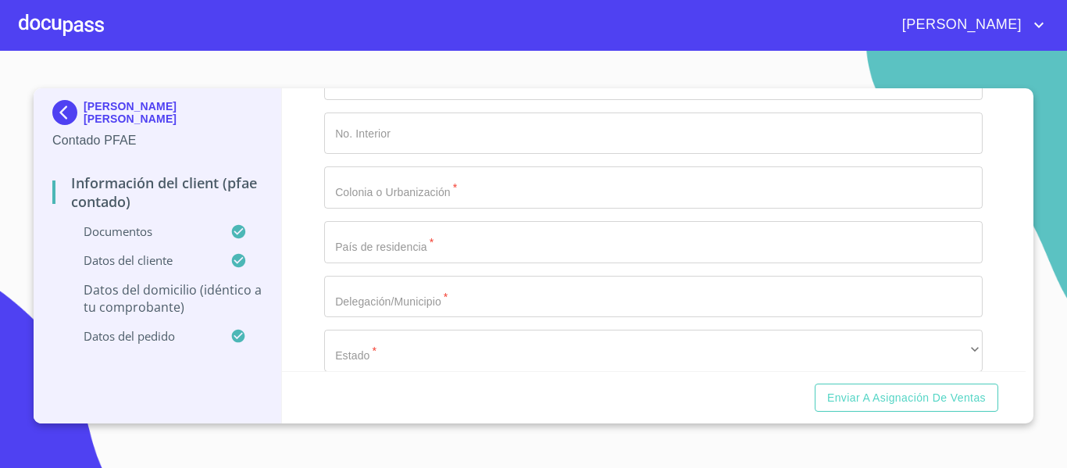
scroll to position [3661, 0]
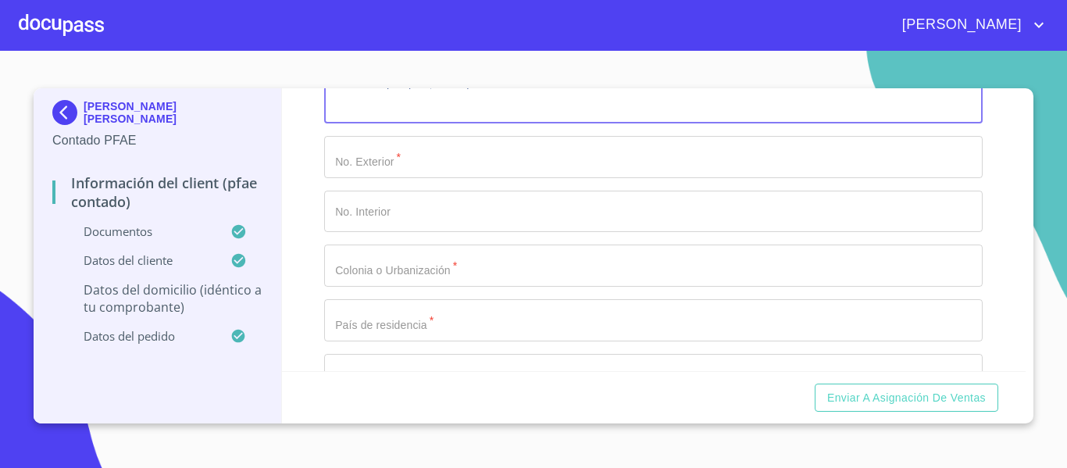
click at [371, 124] on input "Documento de identificación.   *" at bounding box center [653, 103] width 658 height 42
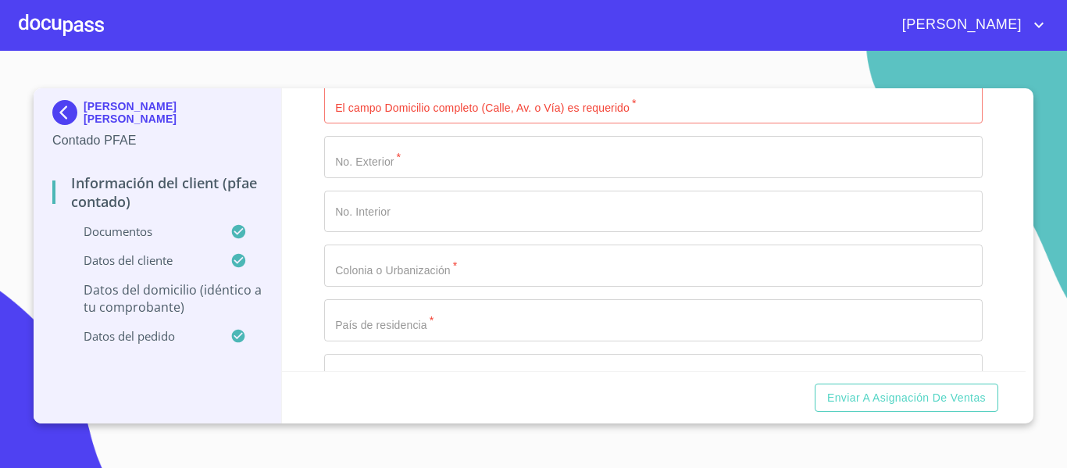
click at [363, 120] on input "Documento de identificación.   *" at bounding box center [653, 103] width 658 height 42
type input "[PERSON_NAME]"
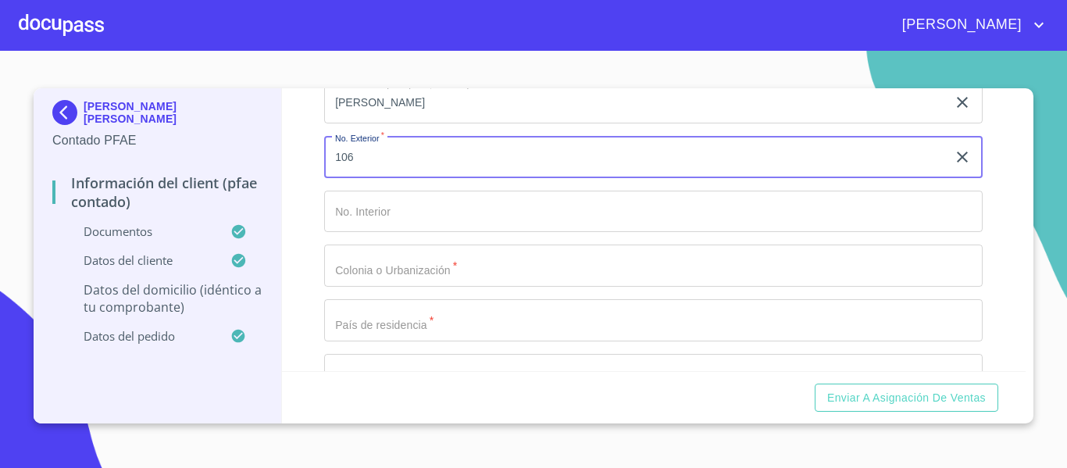
type input "106"
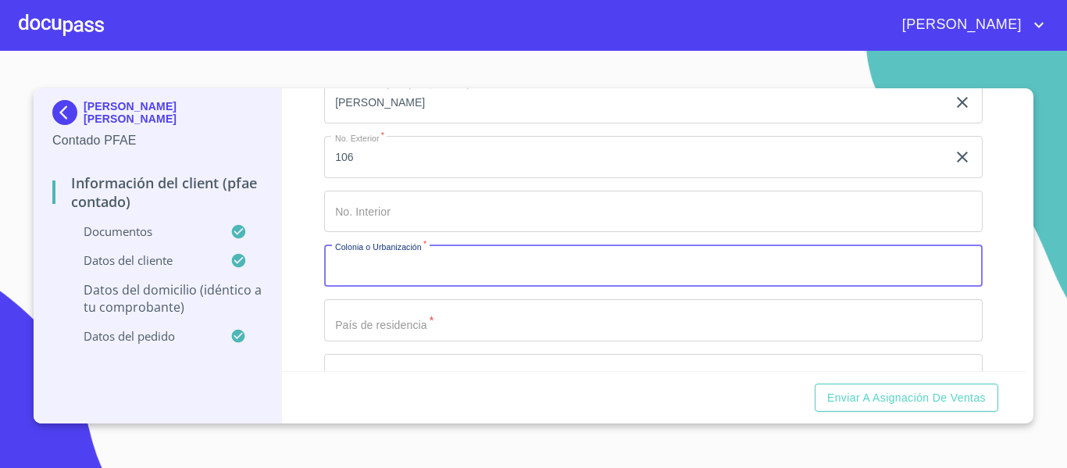
click at [369, 287] on input "Documento de identificación.   *" at bounding box center [653, 265] width 658 height 42
type input "[PERSON_NAME]"
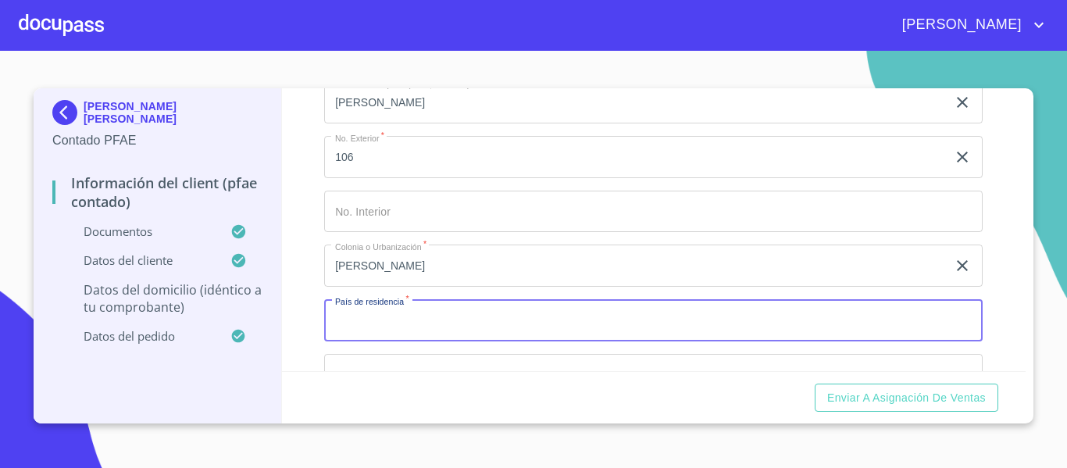
click at [419, 336] on input "Documento de identificación.   *" at bounding box center [653, 320] width 658 height 42
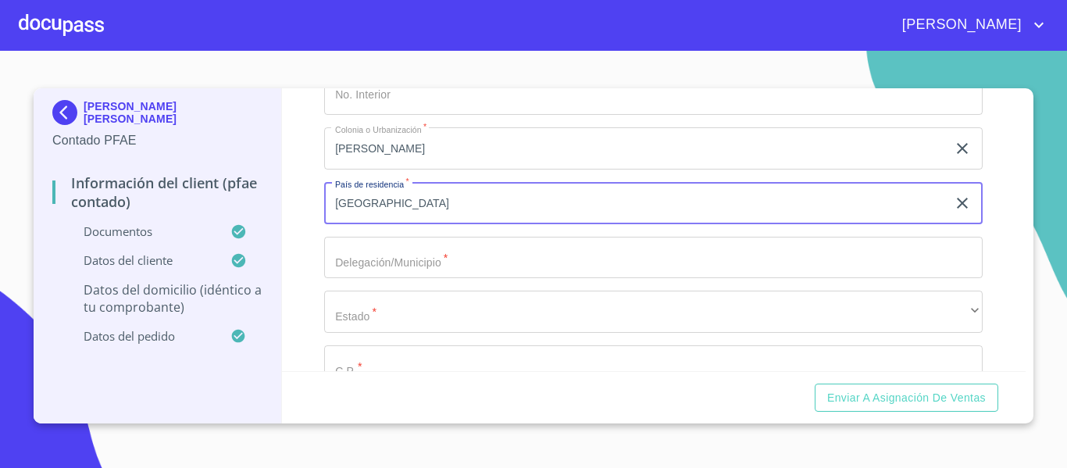
scroll to position [3796, 0]
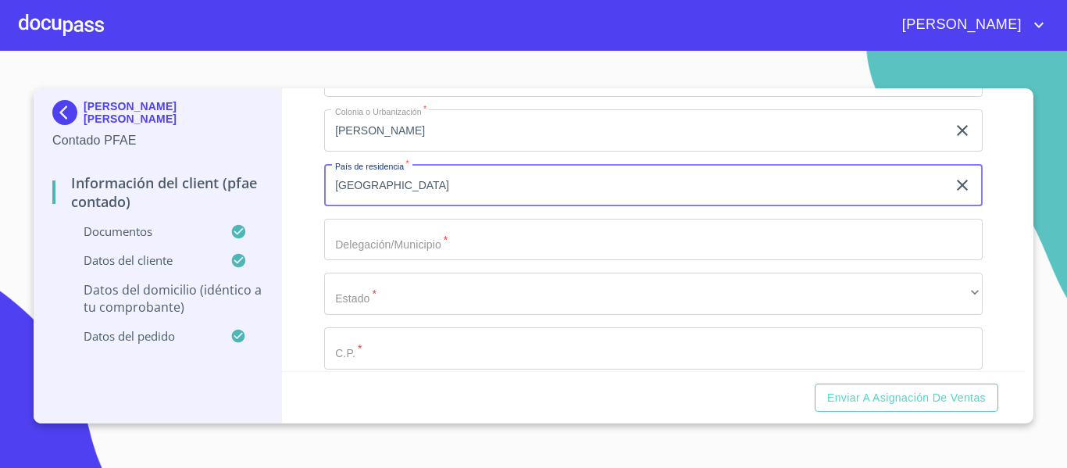
type input "[GEOGRAPHIC_DATA]"
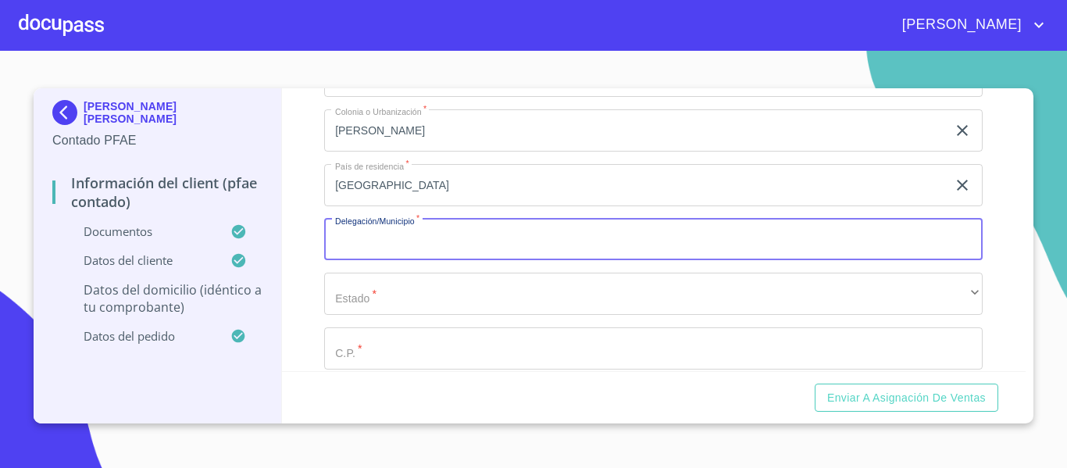
click at [386, 259] on input "Documento de identificación.   *" at bounding box center [653, 240] width 658 height 42
type input "TLAJOMULCO"
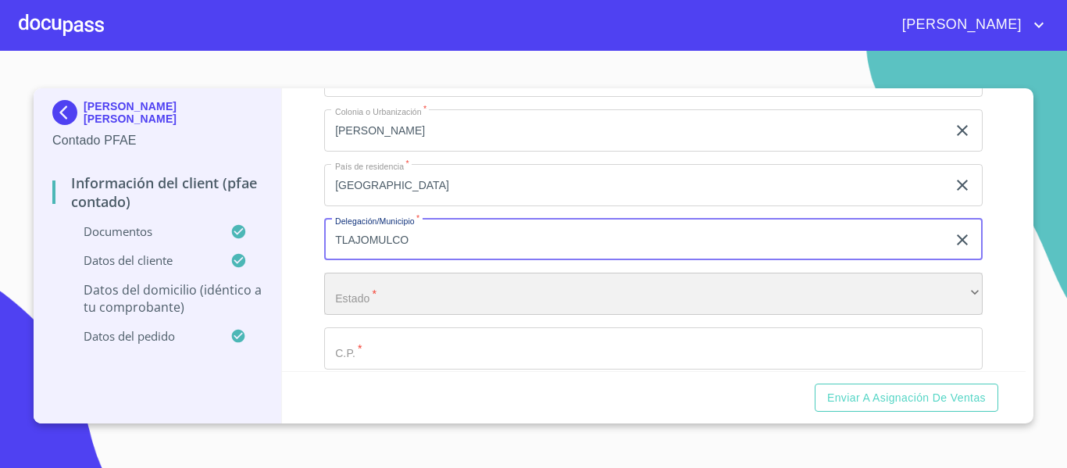
click at [411, 315] on div "​" at bounding box center [653, 294] width 658 height 42
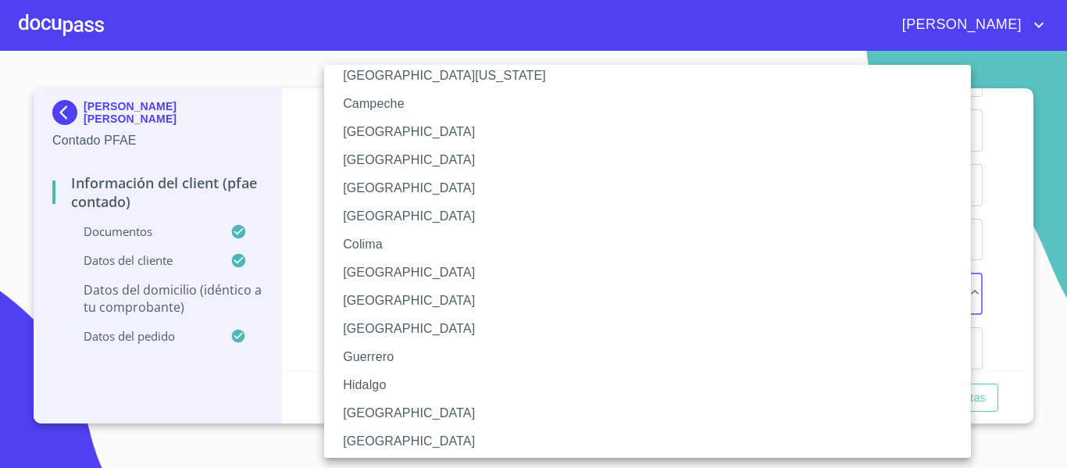
scroll to position [156, 0]
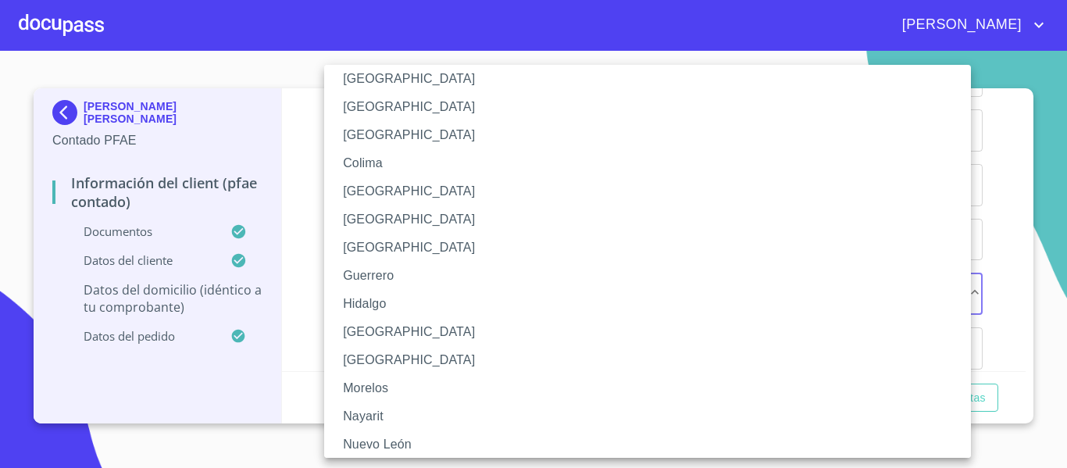
click at [365, 322] on li "[GEOGRAPHIC_DATA]" at bounding box center [653, 332] width 658 height 28
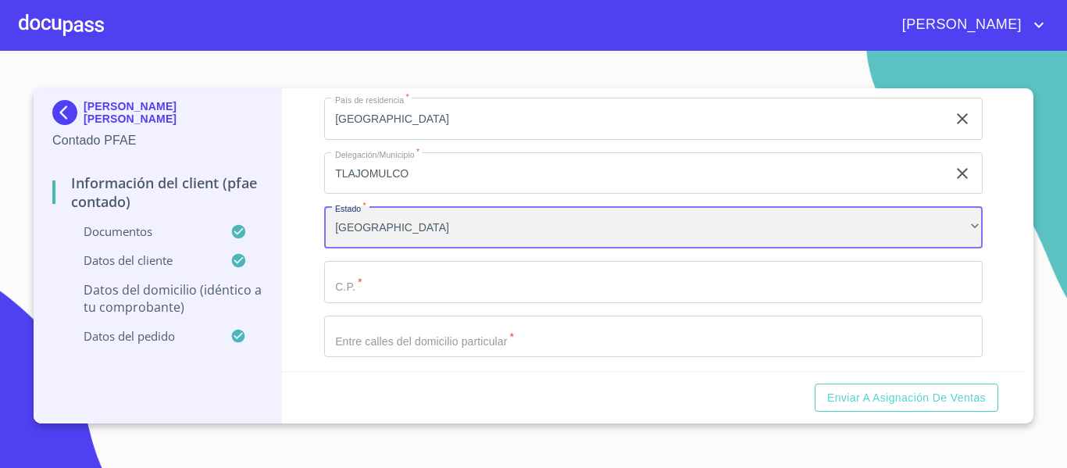
scroll to position [3952, 0]
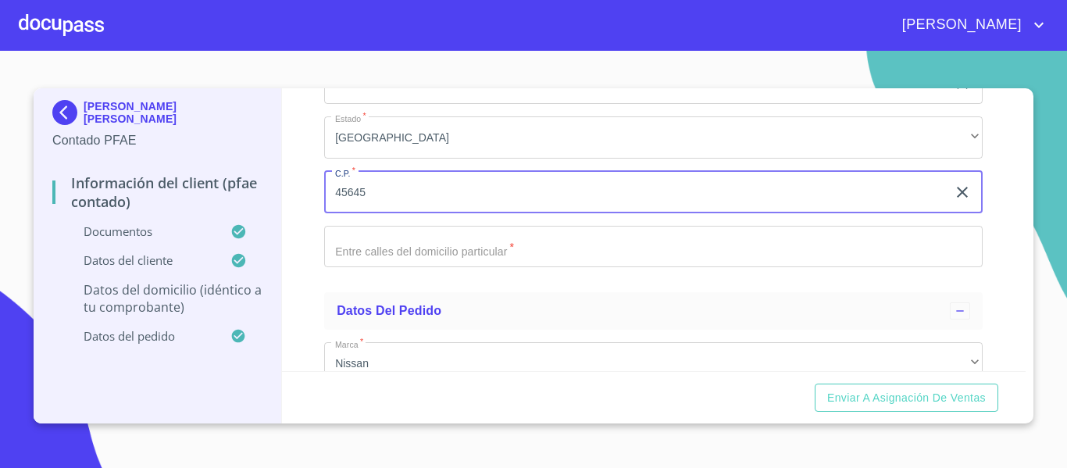
type input "45645"
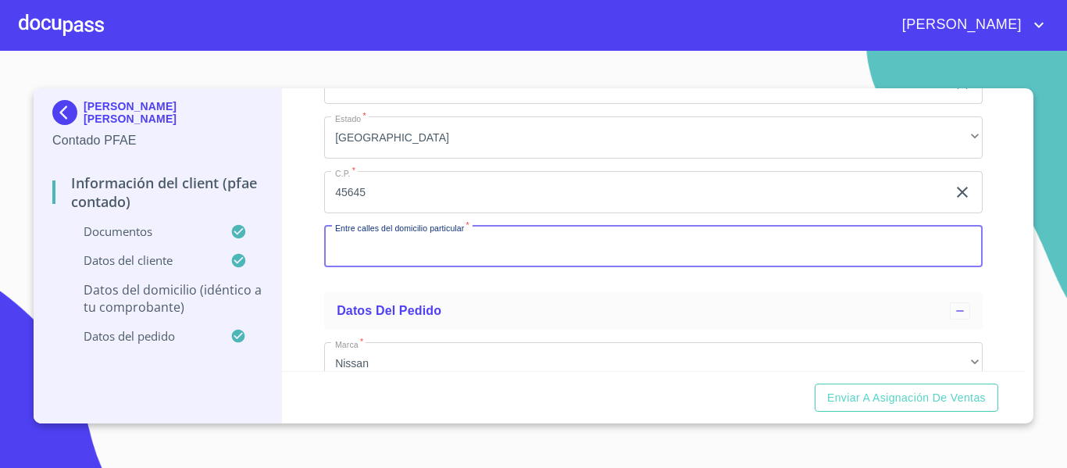
click at [388, 268] on input "Documento de identificación.   *" at bounding box center [653, 247] width 658 height 42
click at [366, 260] on input "Documento de identificación.   *" at bounding box center [653, 247] width 658 height 42
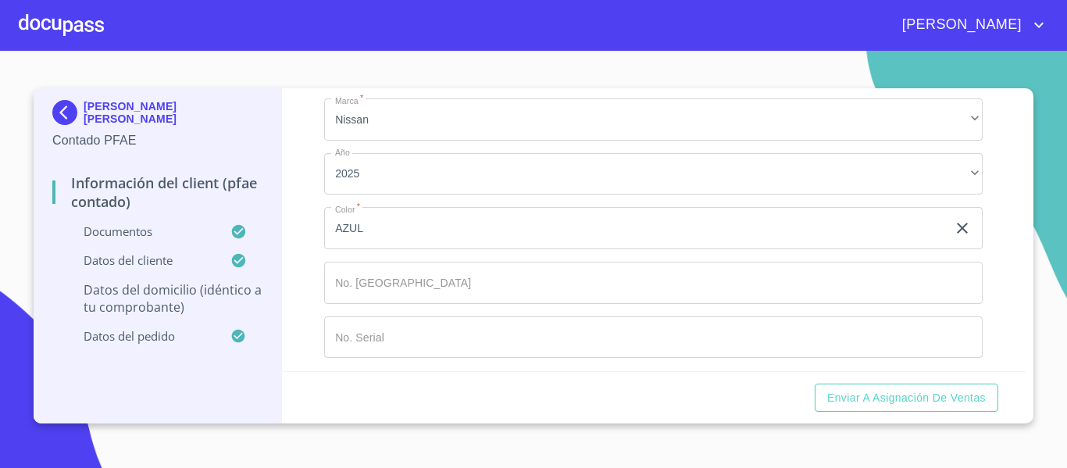
scroll to position [4220, 0]
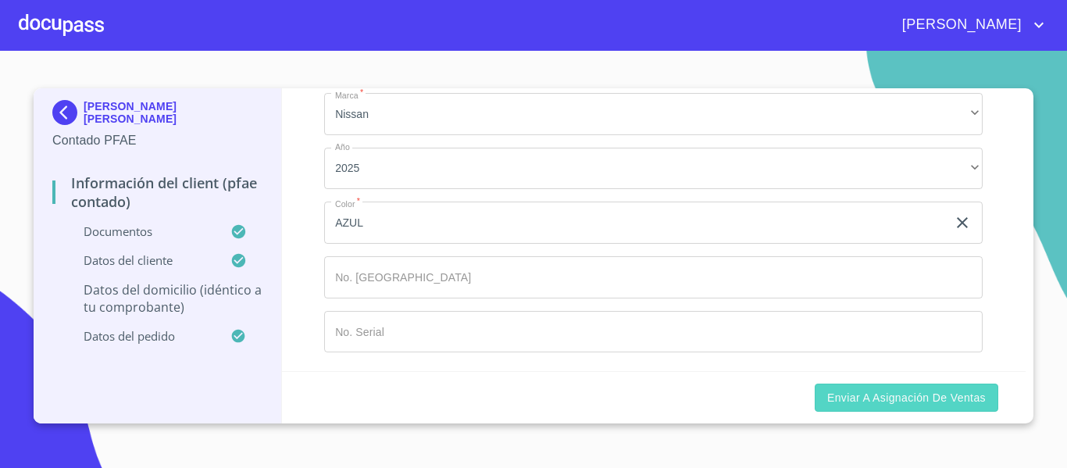
type input "[PERSON_NAME] Y [PERSON_NAME]"
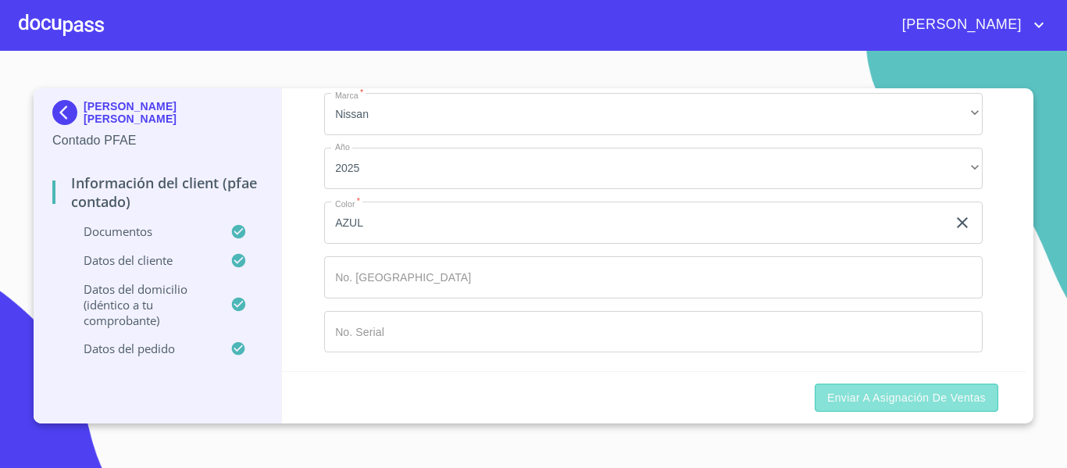
click at [887, 397] on span "Enviar a Asignación de Ventas" at bounding box center [906, 398] width 159 height 20
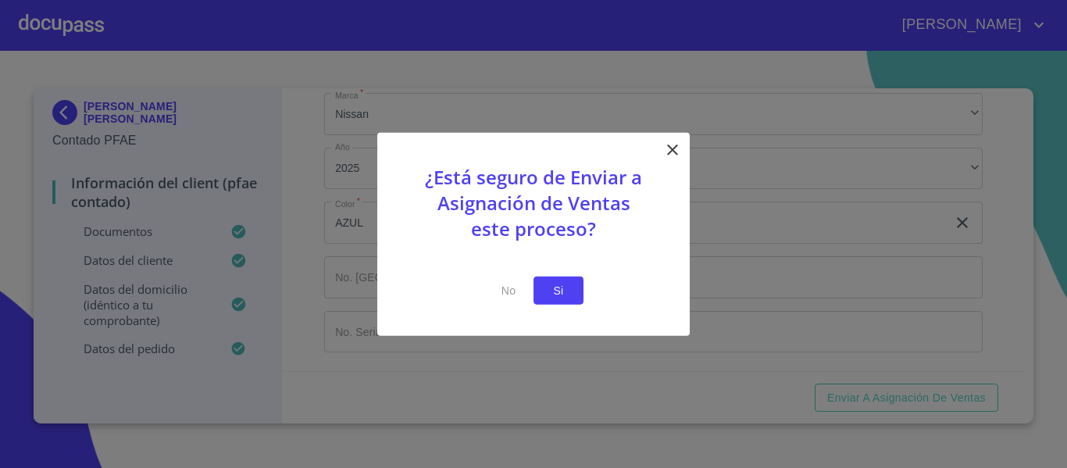
click at [560, 289] on span "Si" at bounding box center [558, 290] width 25 height 20
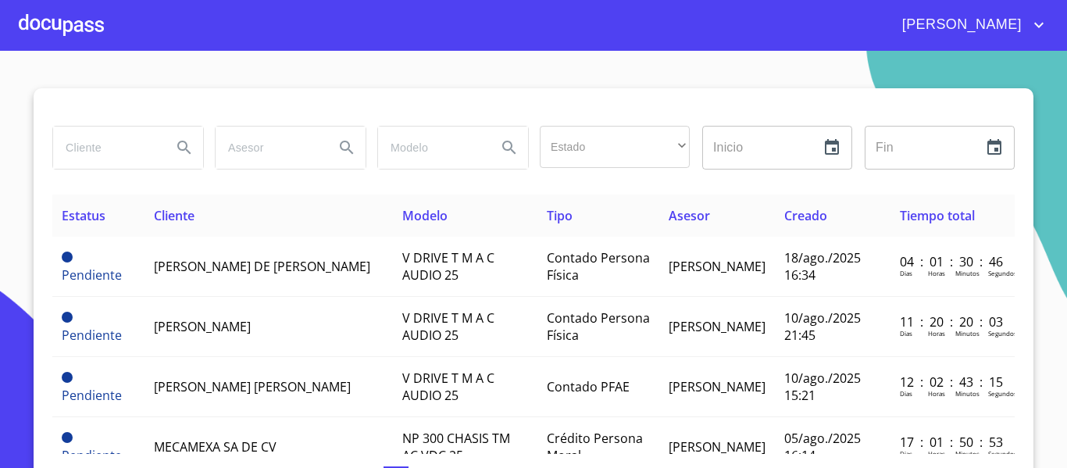
click at [54, 26] on div at bounding box center [61, 25] width 85 height 50
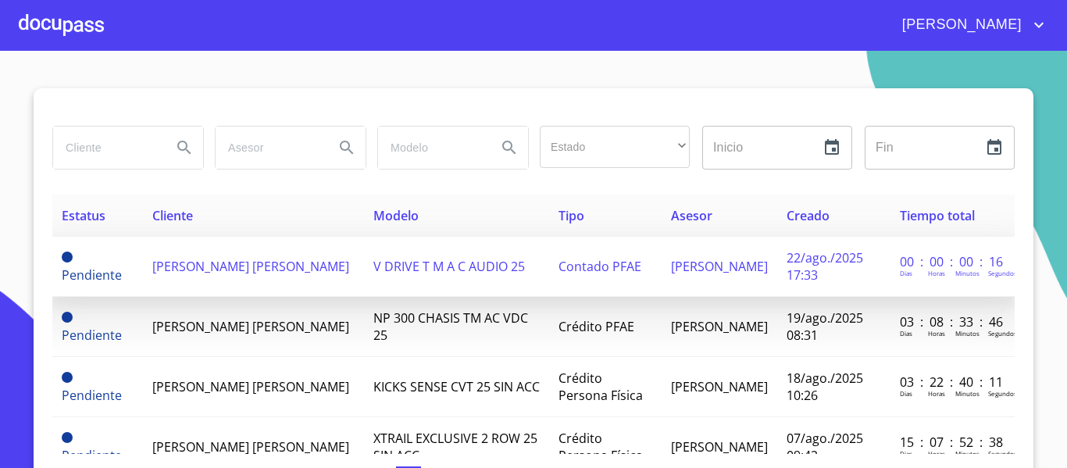
click at [299, 269] on td "[PERSON_NAME] [PERSON_NAME]" at bounding box center [253, 267] width 221 height 60
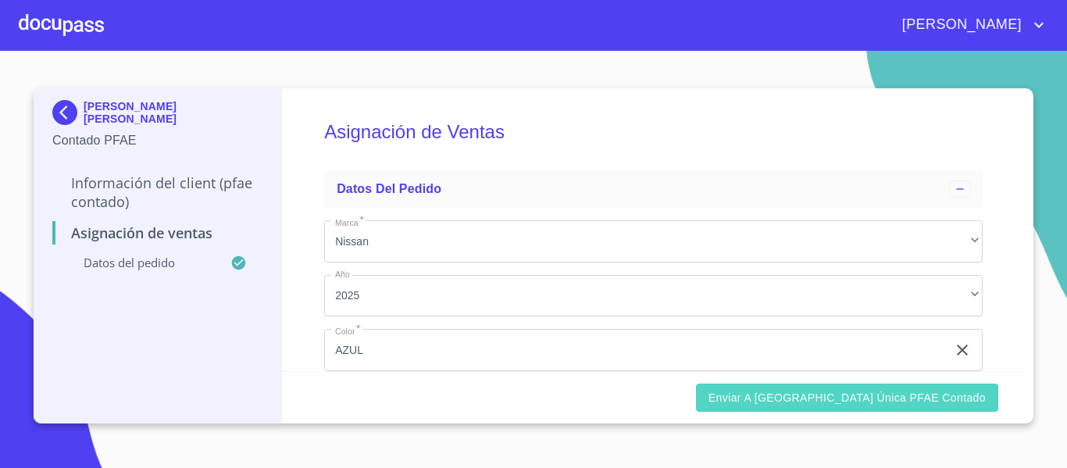
click at [829, 402] on span "Enviar a [GEOGRAPHIC_DATA] única PFAE contado" at bounding box center [846, 398] width 277 height 20
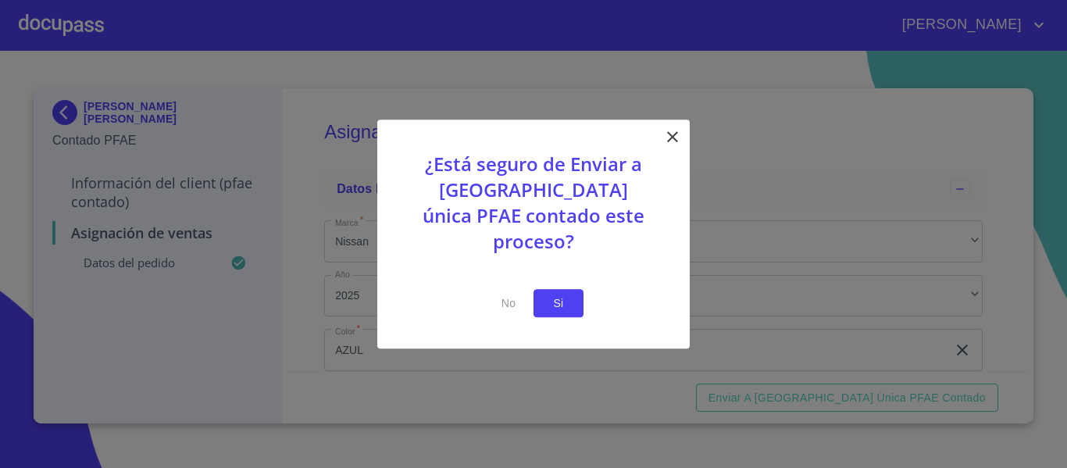
click at [557, 294] on span "Si" at bounding box center [558, 304] width 25 height 20
